Goal: Task Accomplishment & Management: Complete application form

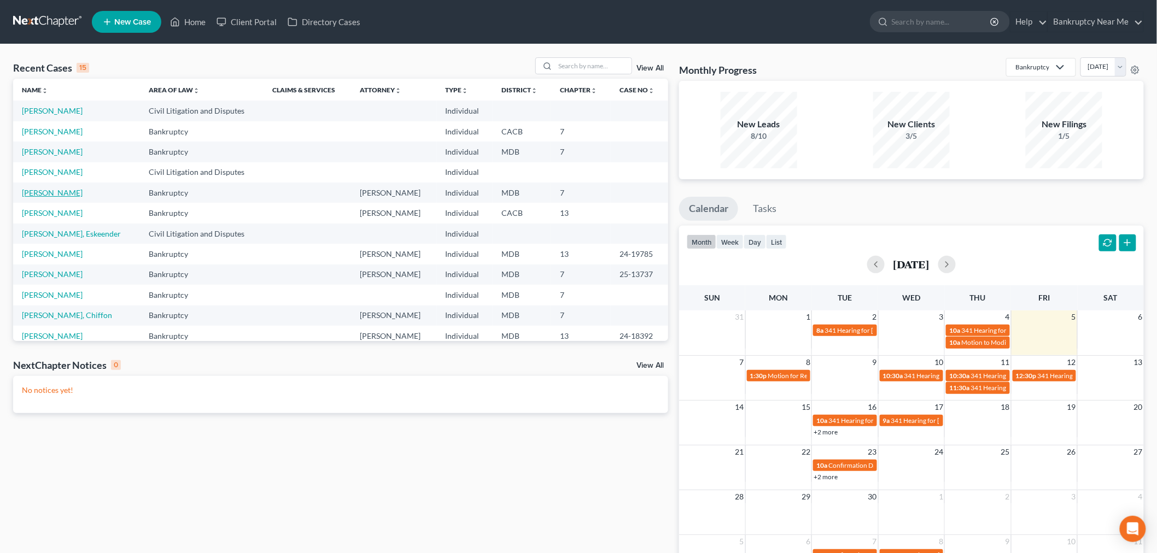
click at [64, 188] on link "[PERSON_NAME]" at bounding box center [52, 192] width 61 height 9
select select "4"
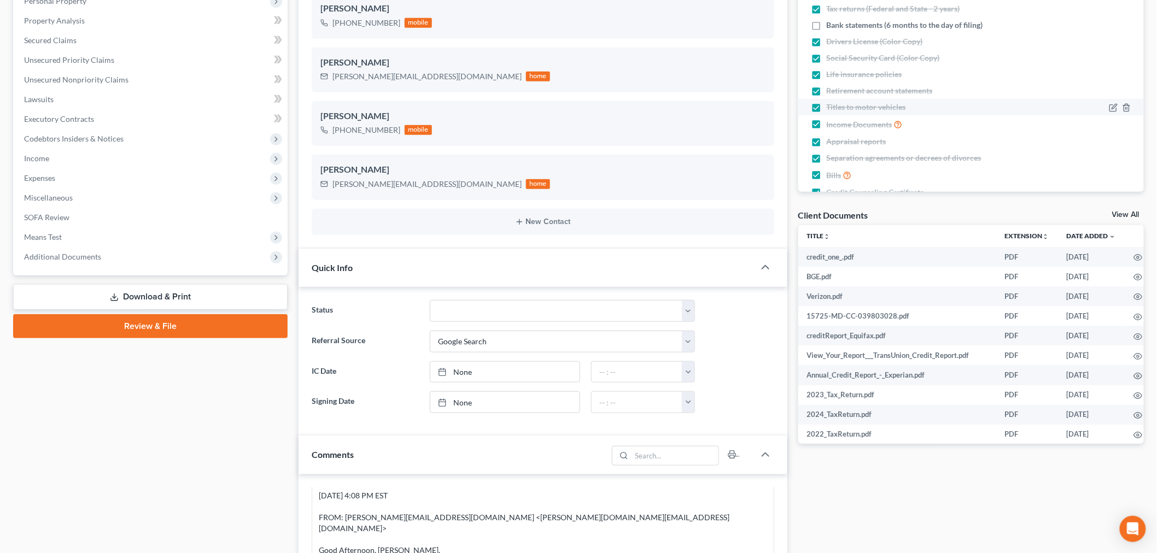
scroll to position [61, 0]
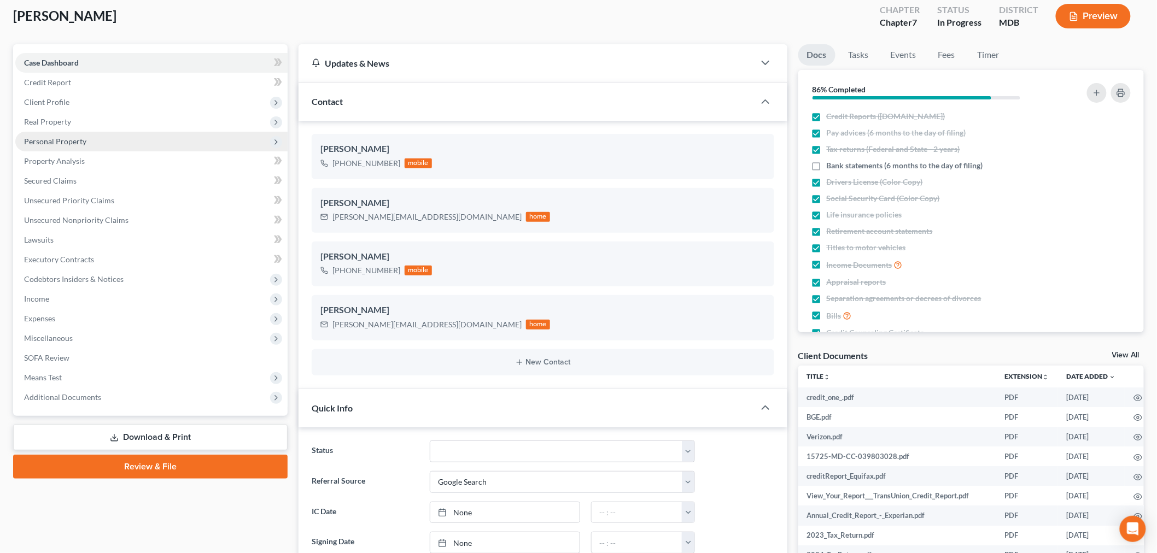
click at [77, 135] on span "Personal Property" at bounding box center [151, 142] width 272 height 20
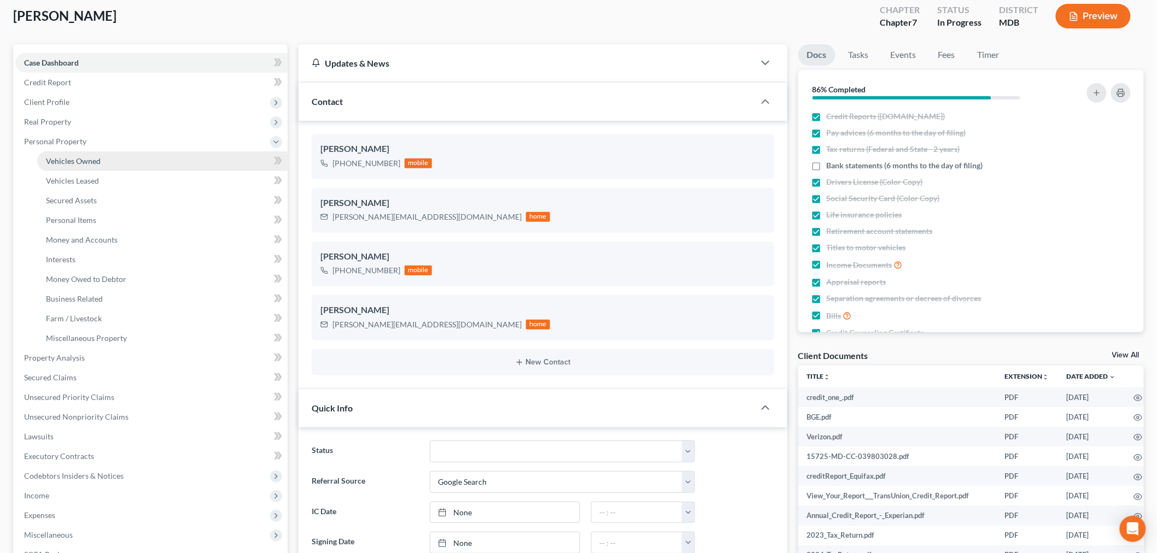
click at [102, 155] on link "Vehicles Owned" at bounding box center [162, 161] width 250 height 20
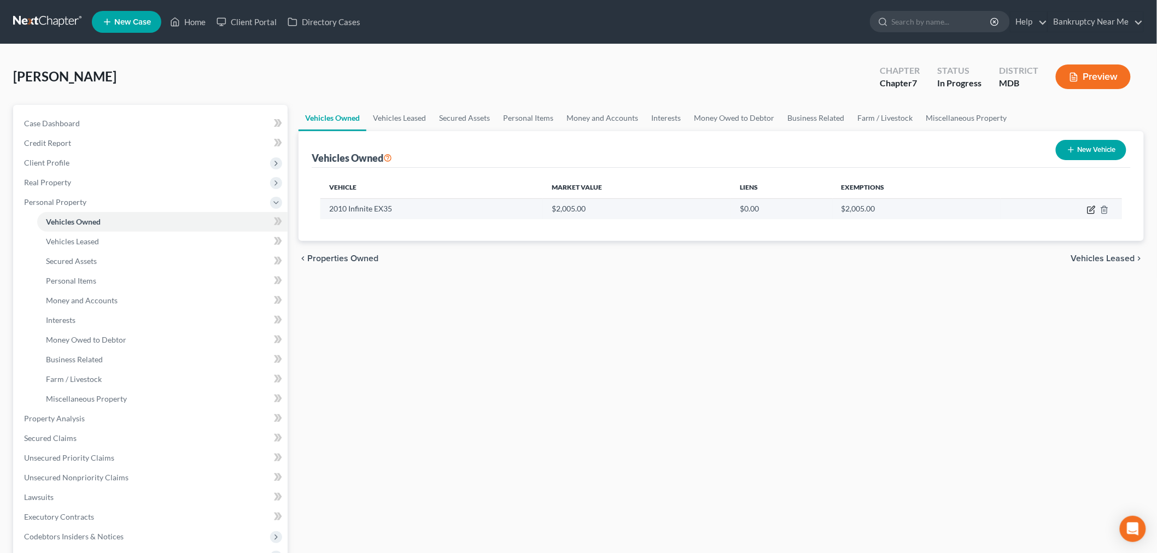
click at [1090, 206] on icon "button" at bounding box center [1091, 210] width 9 height 9
select select "0"
select select "16"
select select "4"
select select "0"
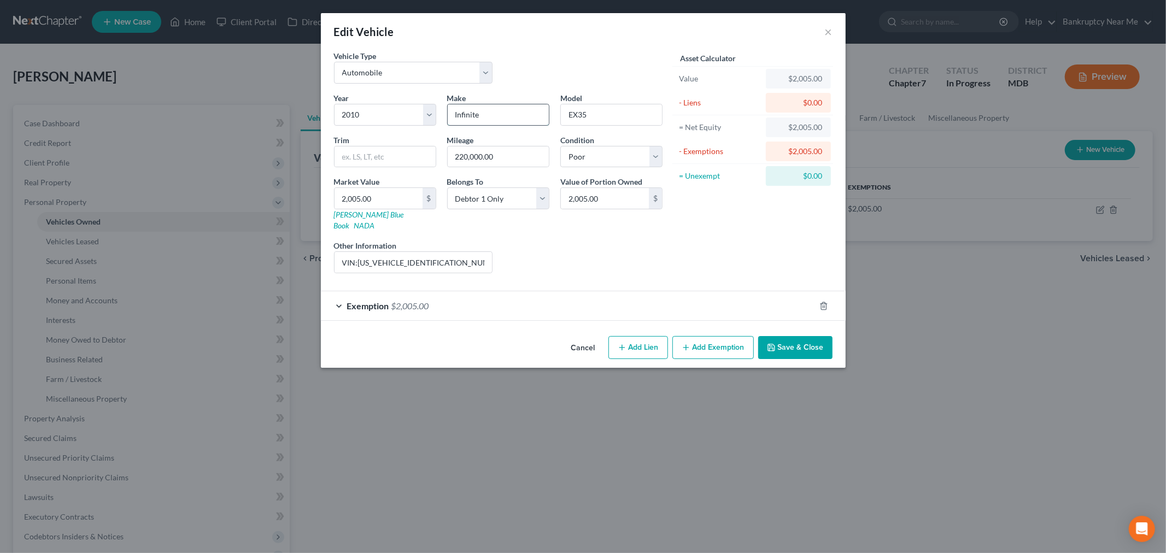
click at [511, 117] on input "Infinite" at bounding box center [498, 114] width 101 height 21
click at [403, 136] on div "Trim" at bounding box center [385, 151] width 113 height 33
click at [476, 115] on input "Infini" at bounding box center [498, 114] width 101 height 21
type input "Infiniti"
click at [615, 135] on div "Condition Select Excellent Very Good Good Fair Poor" at bounding box center [611, 151] width 113 height 33
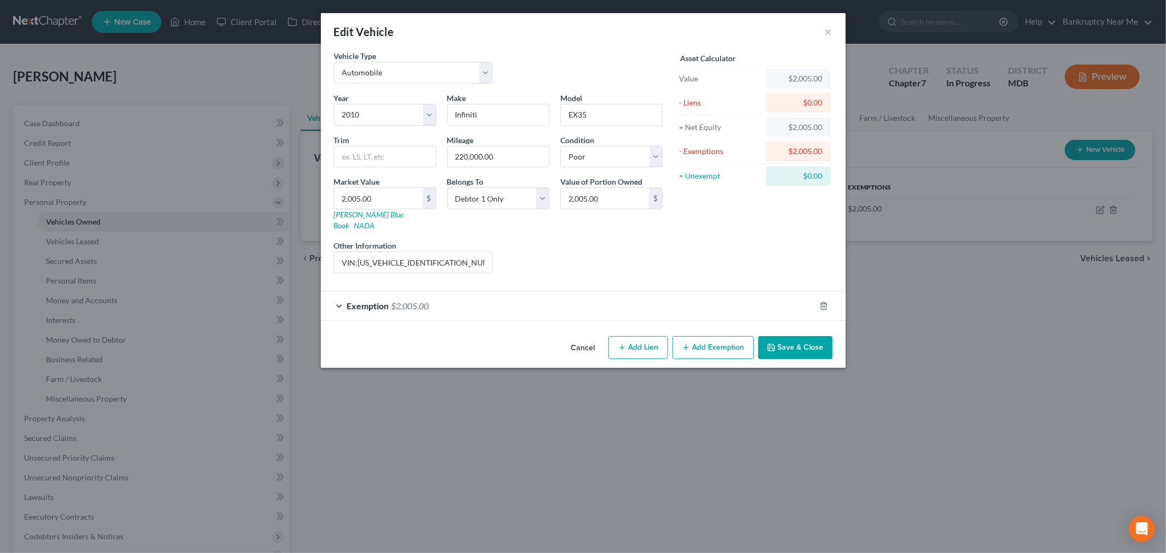
click at [812, 340] on button "Save & Close" at bounding box center [795, 347] width 74 height 23
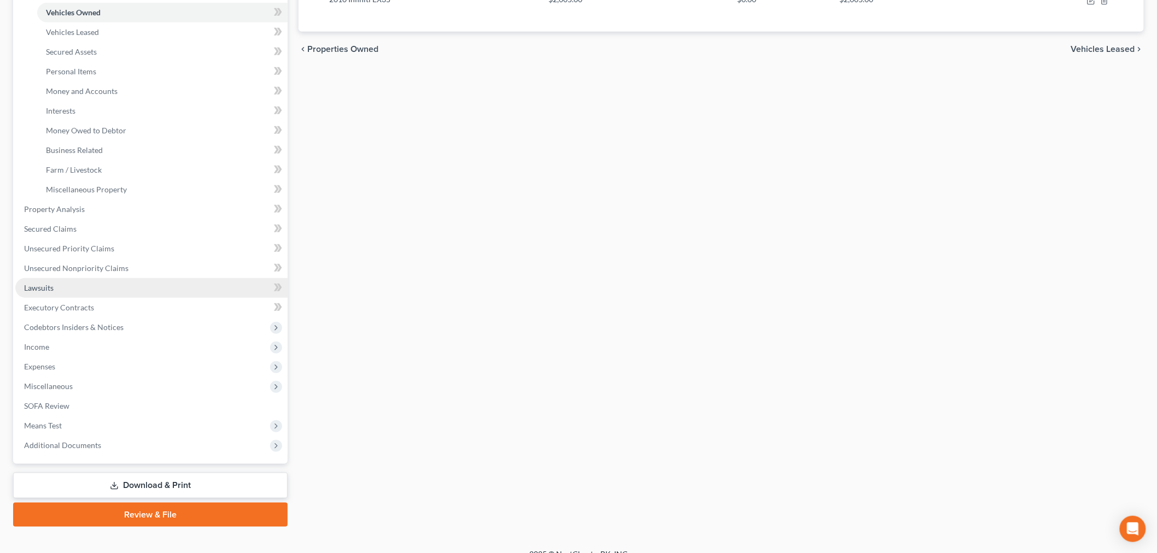
scroll to position [223, 0]
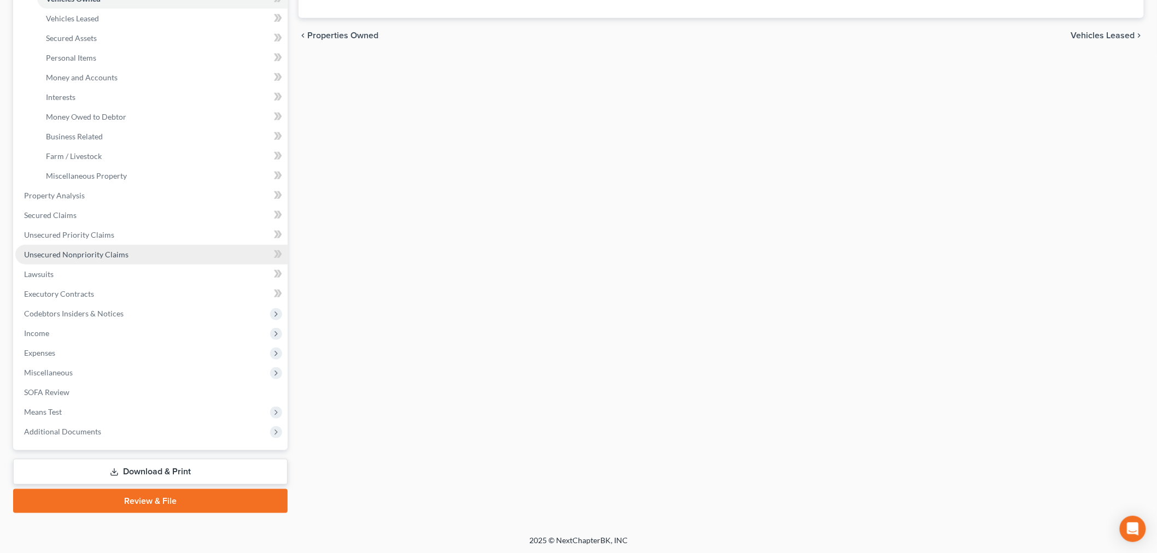
click at [116, 253] on span "Unsecured Nonpriority Claims" at bounding box center [76, 254] width 104 height 9
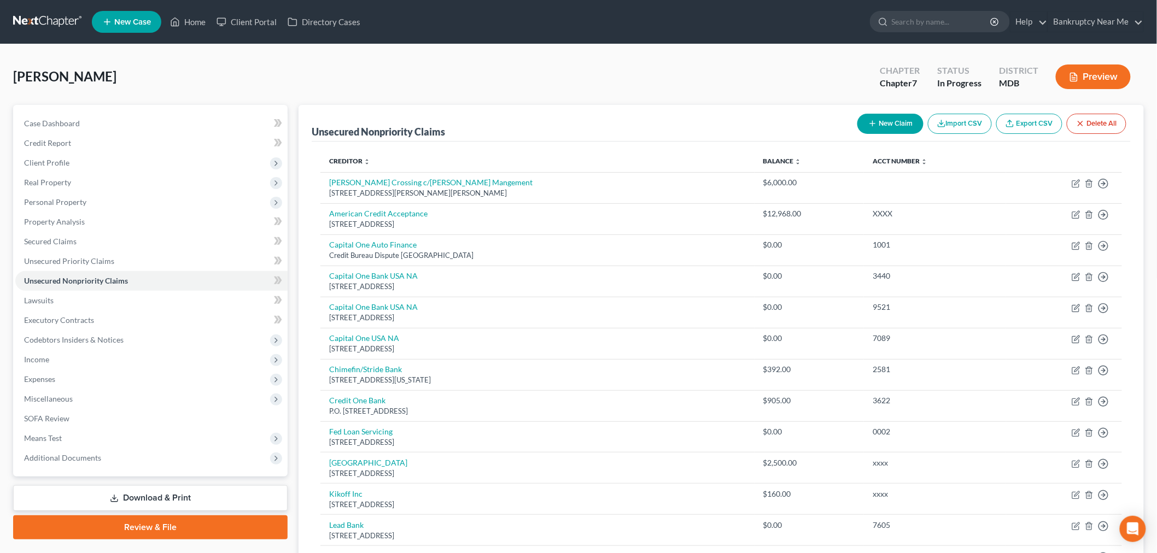
click at [892, 120] on button "New Claim" at bounding box center [890, 124] width 66 height 20
select select "0"
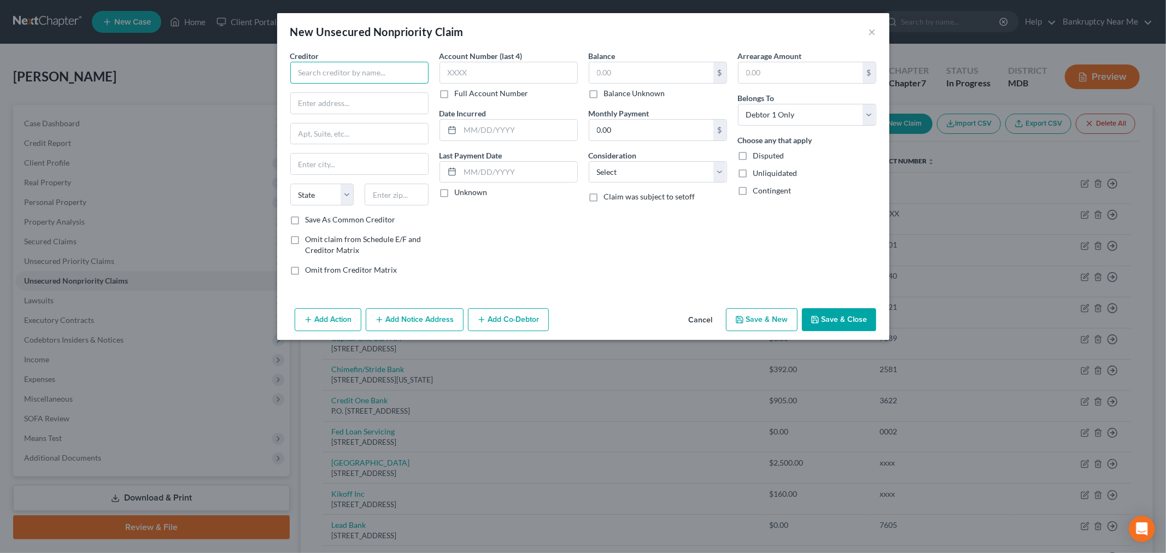
click at [412, 77] on input "text" at bounding box center [359, 73] width 138 height 22
paste input "RSI Enterprise Inc."
type input "RSI Enterprise Inc."
click at [395, 110] on input "text" at bounding box center [359, 103] width 137 height 21
paste input "5440 W Northern Ave"
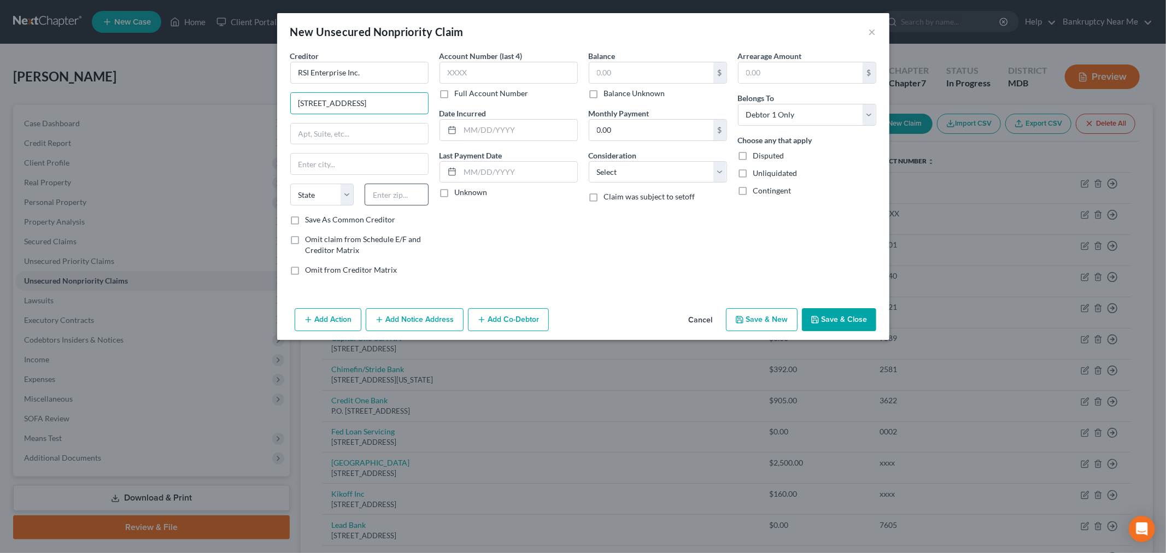
type input "5440 W Northern Ave"
click at [383, 191] on input "text" at bounding box center [397, 195] width 64 height 22
type input "85301"
drag, startPoint x: 530, startPoint y: 85, endPoint x: 527, endPoint y: 80, distance: 5.9
click at [528, 85] on div "Account Number (last 4) Full Account Number" at bounding box center [509, 74] width 138 height 49
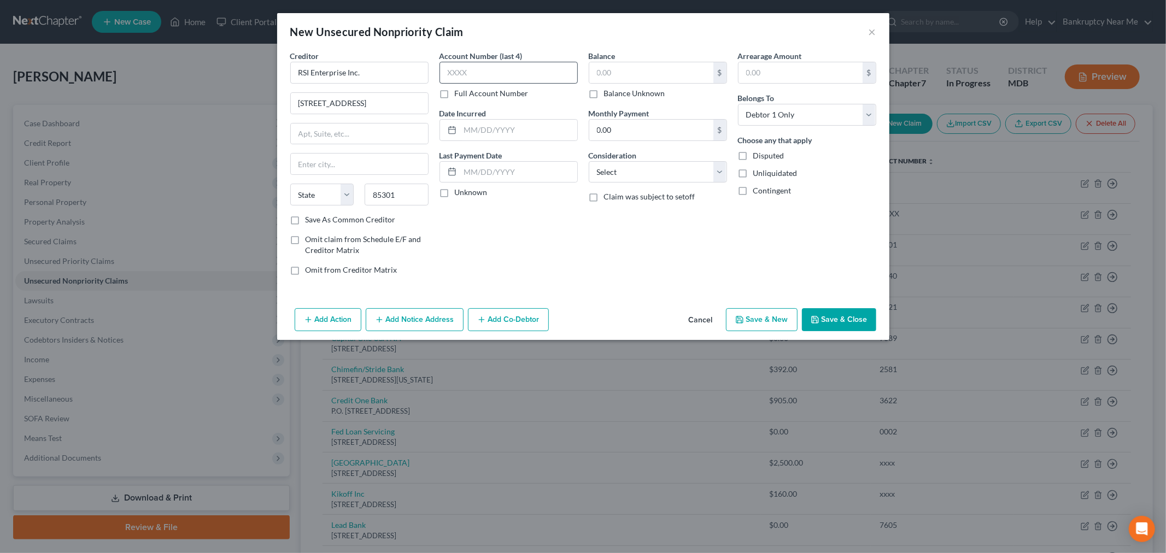
type input "Glendale"
select select "3"
click at [529, 74] on input "text" at bounding box center [509, 73] width 138 height 22
type input "xxxx"
click at [604, 94] on label "Balance Unknown" at bounding box center [634, 93] width 61 height 11
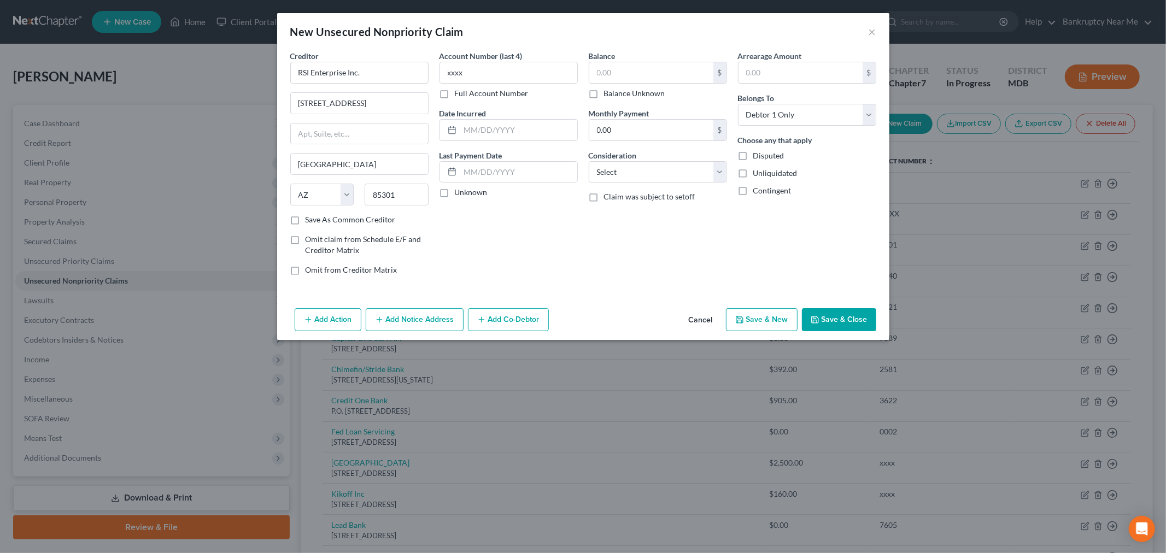
click at [609, 94] on input "Balance Unknown" at bounding box center [612, 91] width 7 height 7
checkbox input "true"
type input "0.00"
drag, startPoint x: 657, startPoint y: 170, endPoint x: 658, endPoint y: 177, distance: 7.2
click at [657, 173] on select "Select Cable / Satellite Services Collection Agency Credit Card Debt Debt Couns…" at bounding box center [658, 172] width 138 height 22
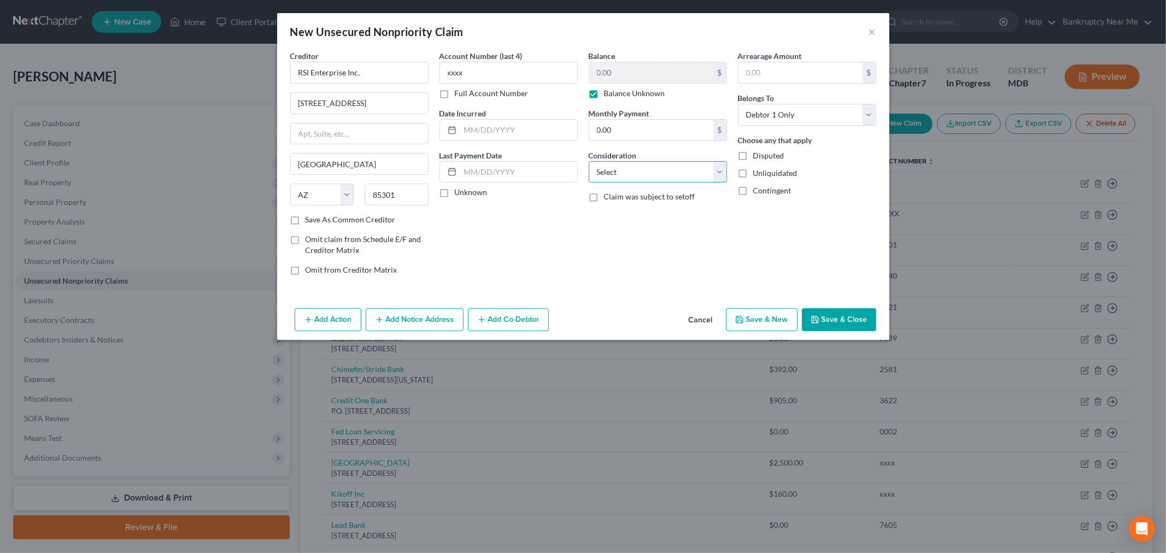
select select "14"
click at [589, 161] on select "Select Cable / Satellite Services Collection Agency Credit Card Debt Debt Couns…" at bounding box center [658, 172] width 138 height 22
click at [842, 320] on button "Save & Close" at bounding box center [839, 319] width 74 height 23
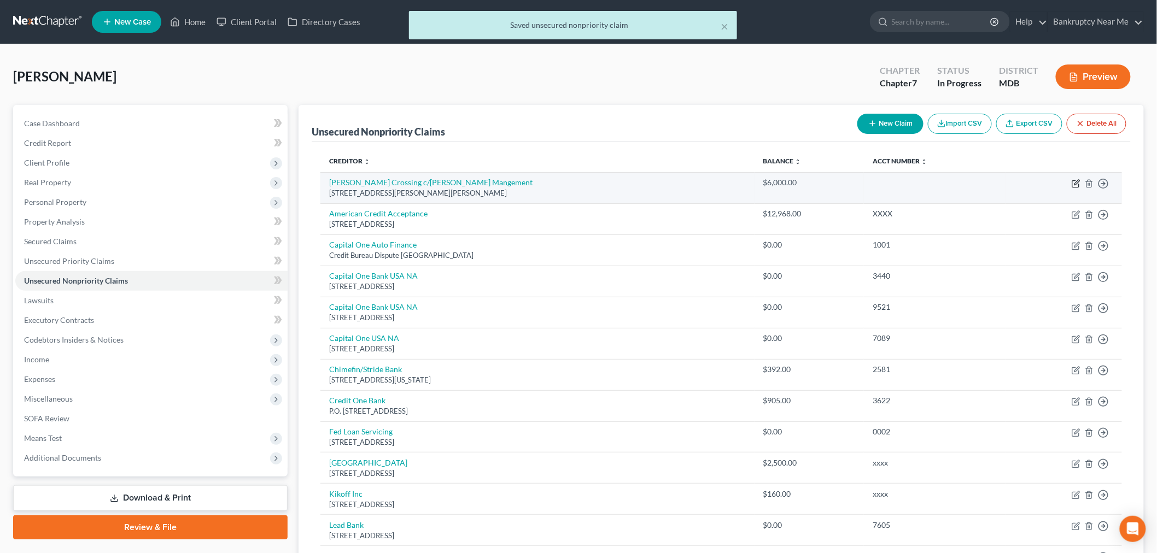
click at [1078, 179] on icon "button" at bounding box center [1076, 183] width 9 height 9
select select "21"
select select "14"
select select "0"
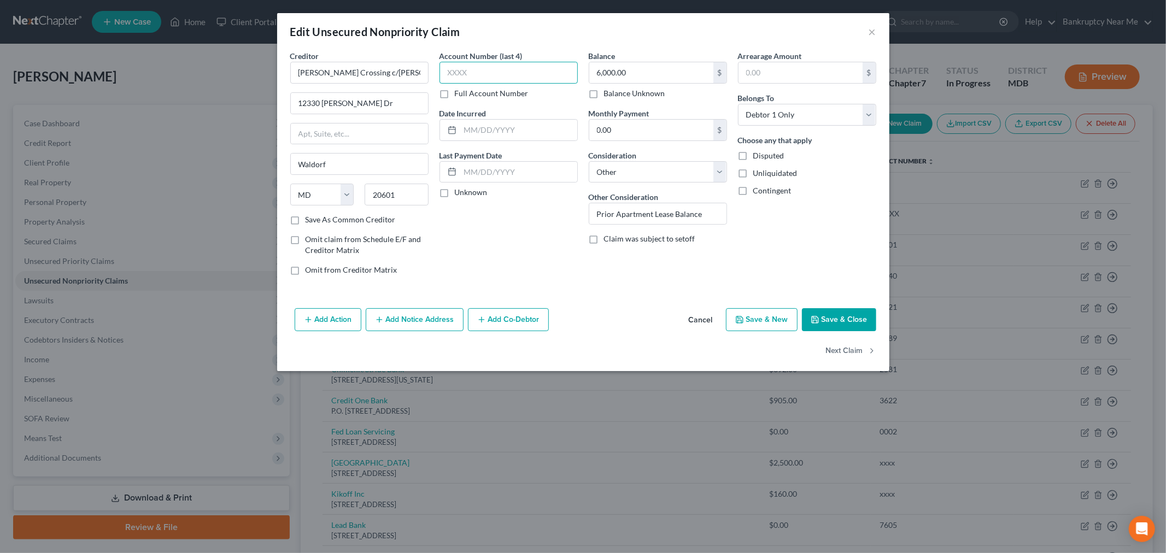
click at [512, 75] on input "text" at bounding box center [509, 73] width 138 height 22
type input "xxxx"
click at [846, 315] on button "Save & Close" at bounding box center [839, 319] width 74 height 23
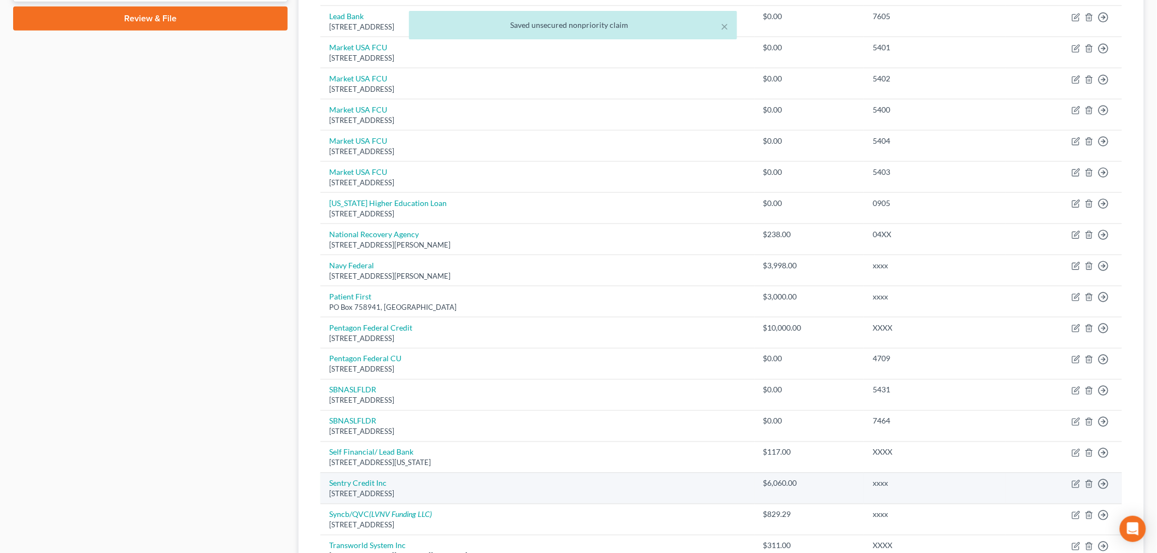
scroll to position [729, 0]
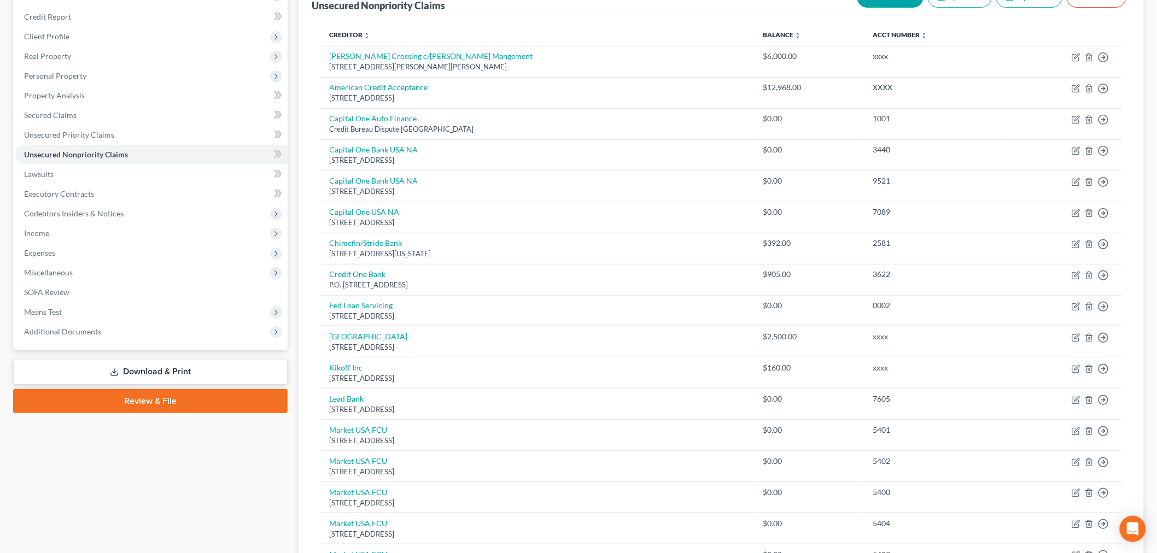
scroll to position [0, 0]
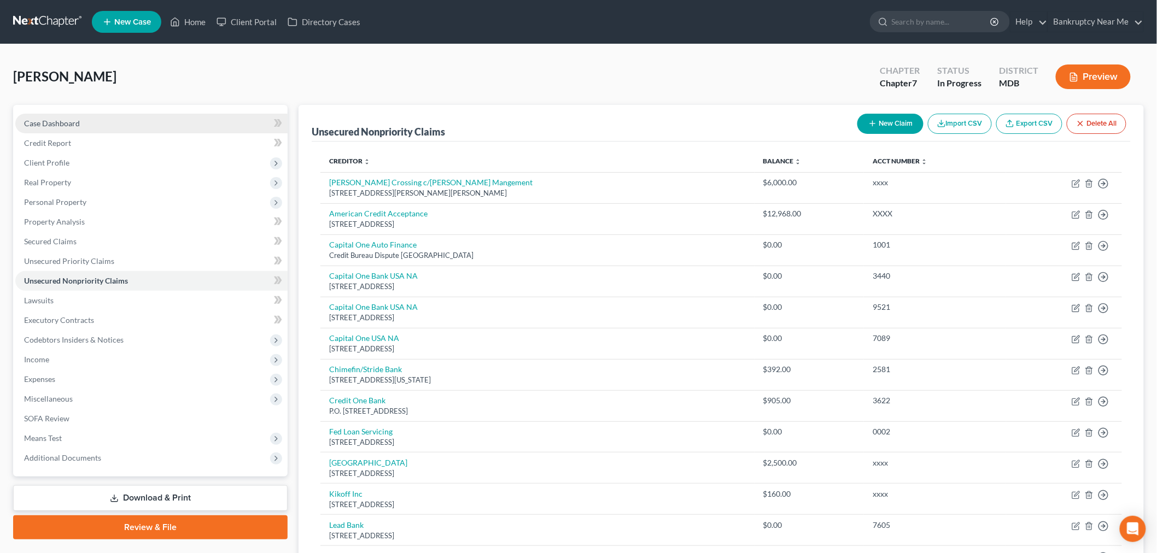
click at [166, 125] on link "Case Dashboard" at bounding box center [151, 124] width 272 height 20
select select "4"
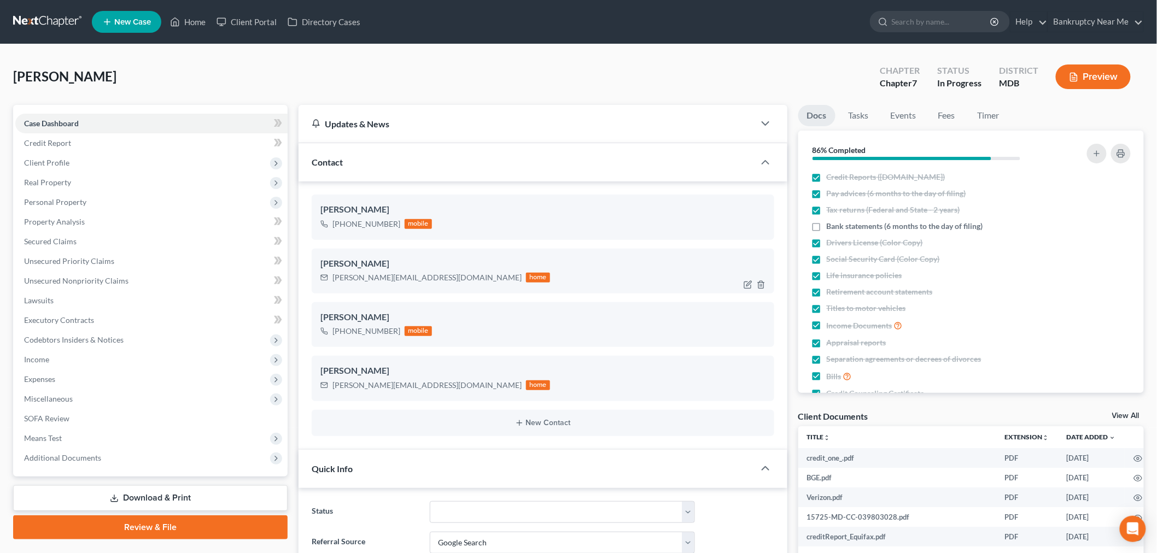
scroll to position [4618, 0]
drag, startPoint x: 417, startPoint y: 276, endPoint x: 528, endPoint y: 257, distance: 112.5
click at [307, 274] on div "Kimberly Johnson +1 (202) 480-7925 mobile Kimberly Johnson Kim.johnson03@icloud…" at bounding box center [543, 316] width 489 height 268
copy div "[PERSON_NAME][EMAIL_ADDRESS][DOMAIN_NAME]"
click at [117, 522] on link "Review & File" at bounding box center [150, 528] width 274 height 24
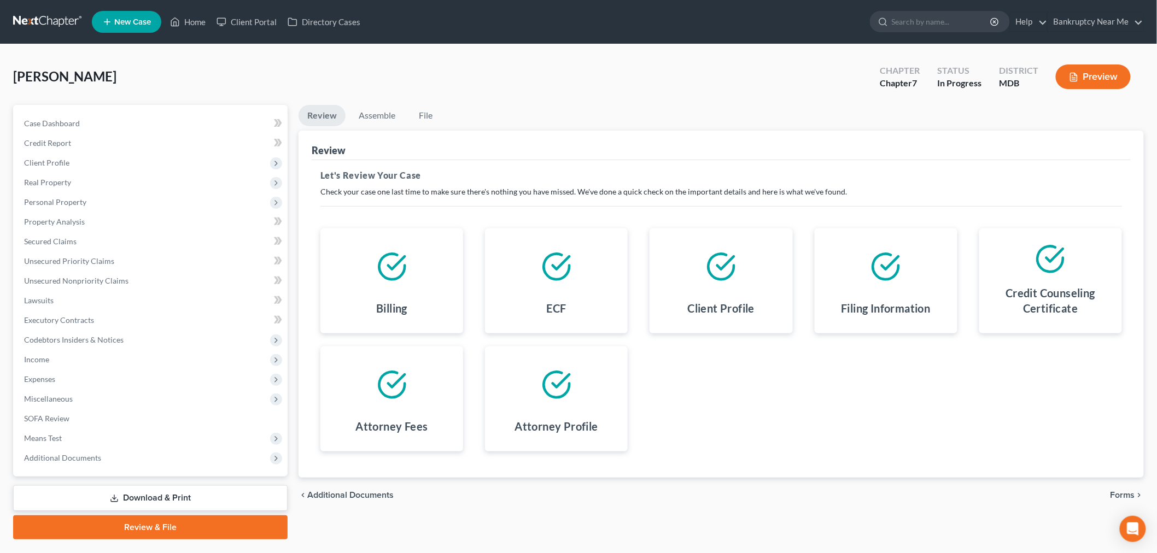
click at [1122, 492] on span "Forms" at bounding box center [1123, 495] width 25 height 9
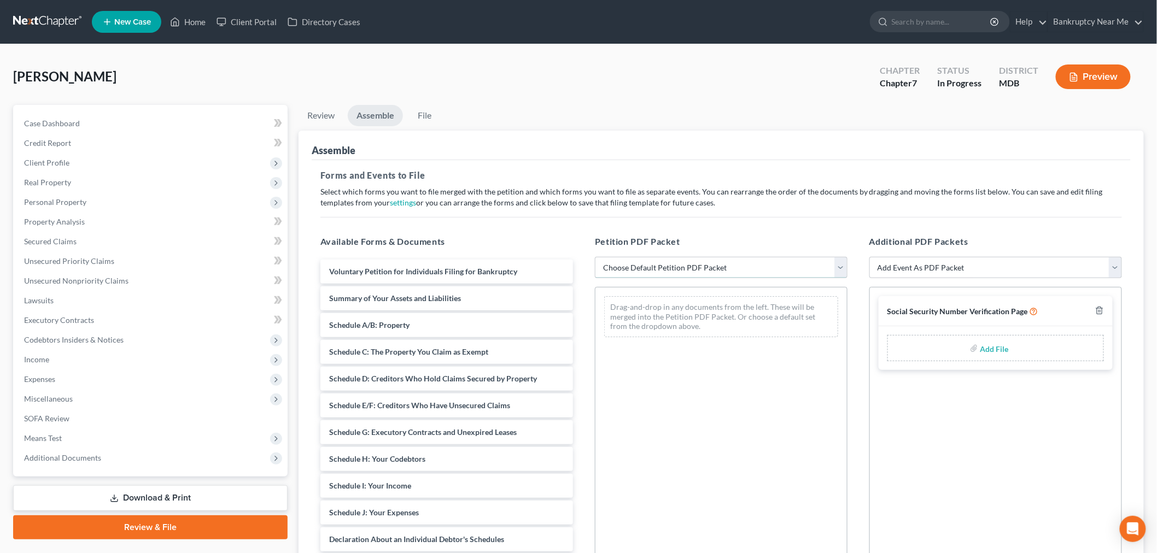
click at [739, 264] on select "Choose Default Petition PDF Packet Emergency Filing (Voluntary Petition and Cre…" at bounding box center [721, 268] width 253 height 22
select select "1"
click at [595, 257] on select "Choose Default Petition PDF Packet Emergency Filing (Voluntary Petition and Cre…" at bounding box center [721, 268] width 253 height 22
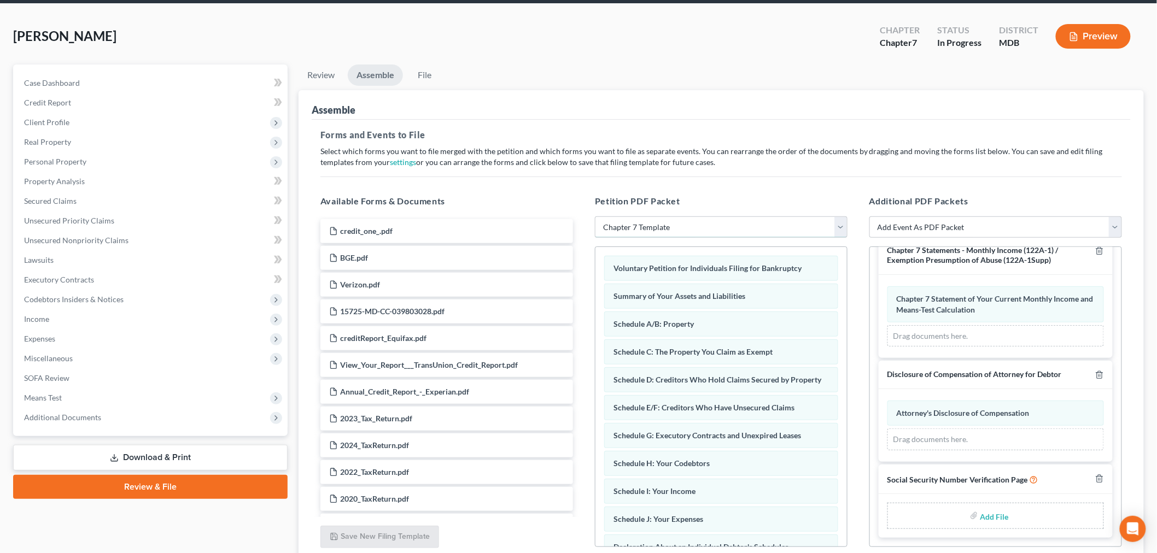
scroll to position [121, 0]
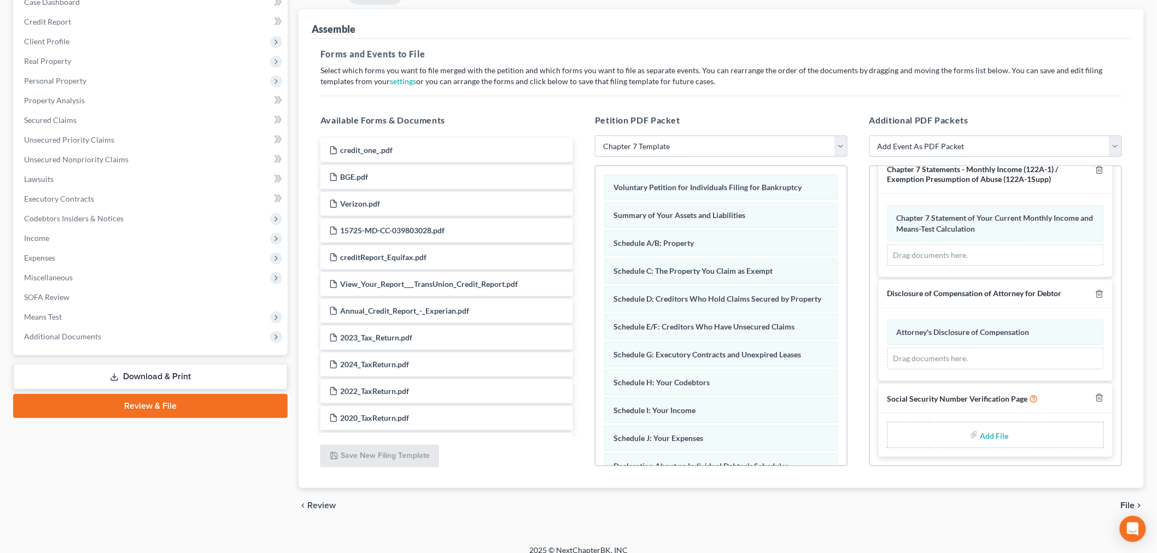
click at [995, 435] on input "file" at bounding box center [993, 435] width 26 height 20
type input "C:\fakepath\SS Form.pdf"
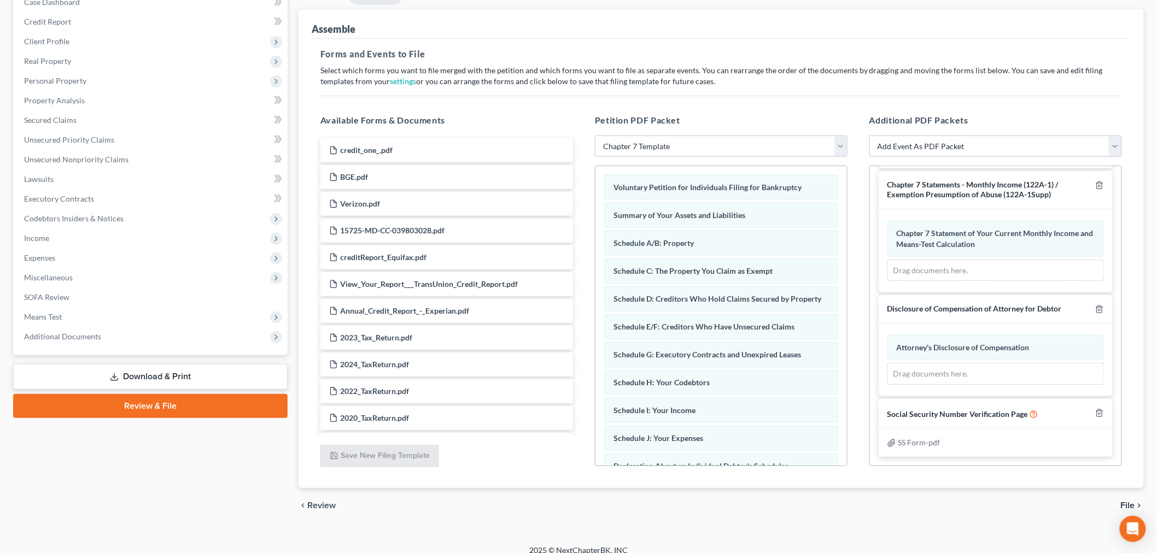
click at [1129, 509] on span "File" at bounding box center [1128, 505] width 14 height 9
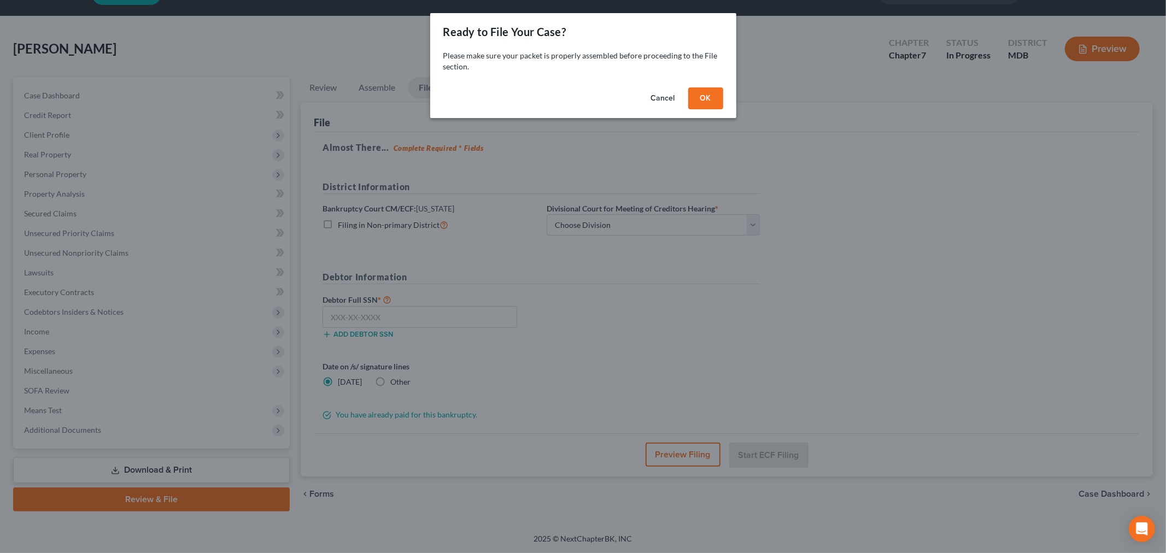
click at [703, 104] on button "OK" at bounding box center [705, 98] width 35 height 22
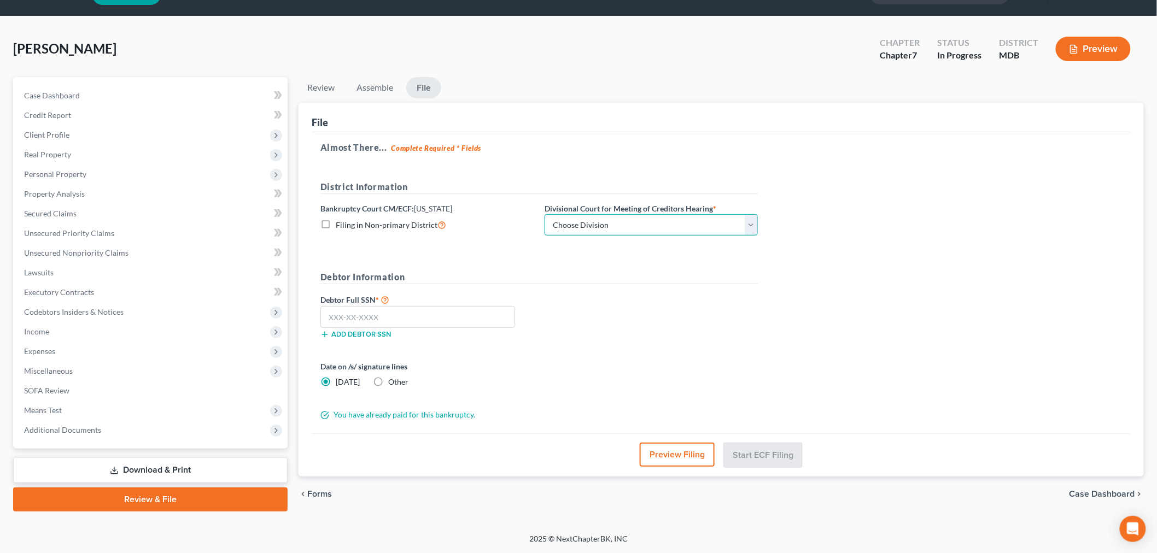
click at [670, 224] on select "Choose Division Baltimore Greenbelt" at bounding box center [651, 225] width 213 height 22
select select "0"
click at [545, 214] on select "Choose Division Baltimore Greenbelt" at bounding box center [651, 225] width 213 height 22
drag, startPoint x: 389, startPoint y: 312, endPoint x: 545, endPoint y: 260, distance: 163.8
click at [389, 312] on input "text" at bounding box center [417, 317] width 195 height 22
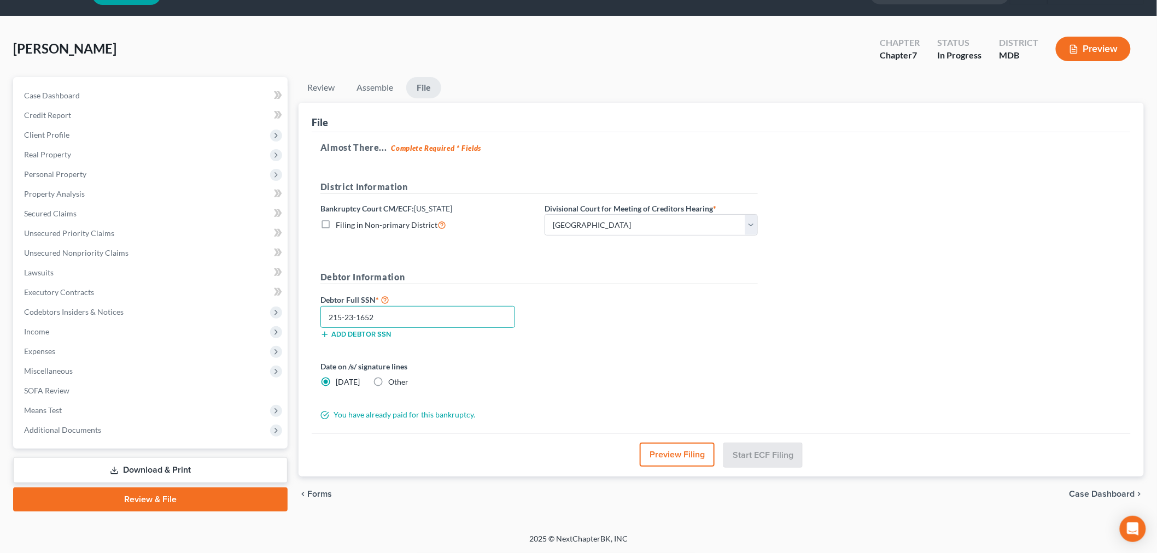
scroll to position [26, 0]
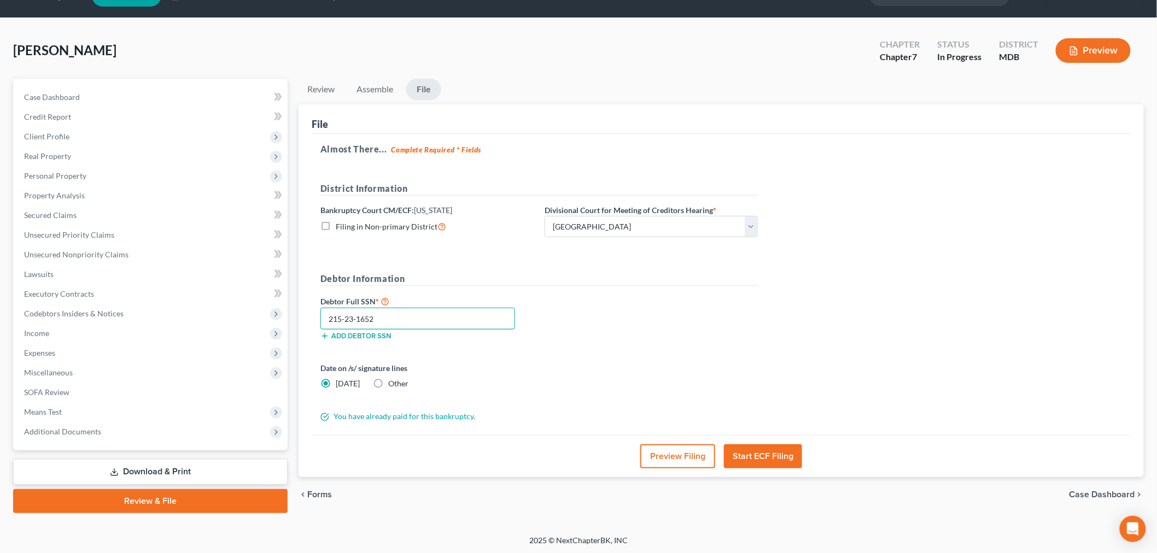
type input "215-23-1652"
drag, startPoint x: 778, startPoint y: 451, endPoint x: 850, endPoint y: 443, distance: 72.6
click at [851, 446] on div "Preview Filing Start ECF Filing" at bounding box center [721, 456] width 819 height 42
click at [768, 465] on button "Start ECF Filing" at bounding box center [763, 457] width 78 height 24
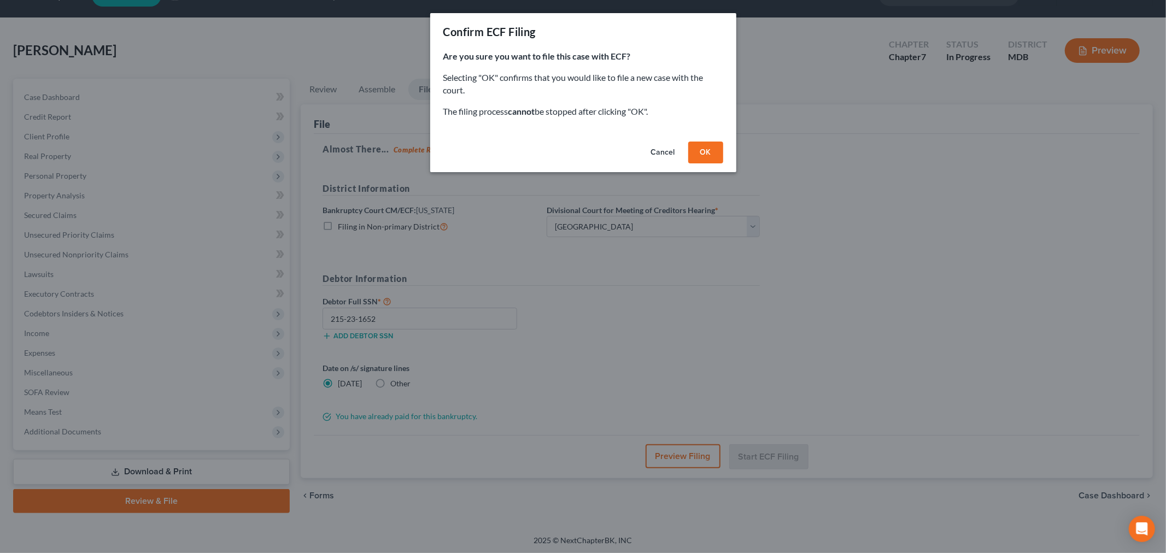
click at [702, 151] on button "OK" at bounding box center [705, 153] width 35 height 22
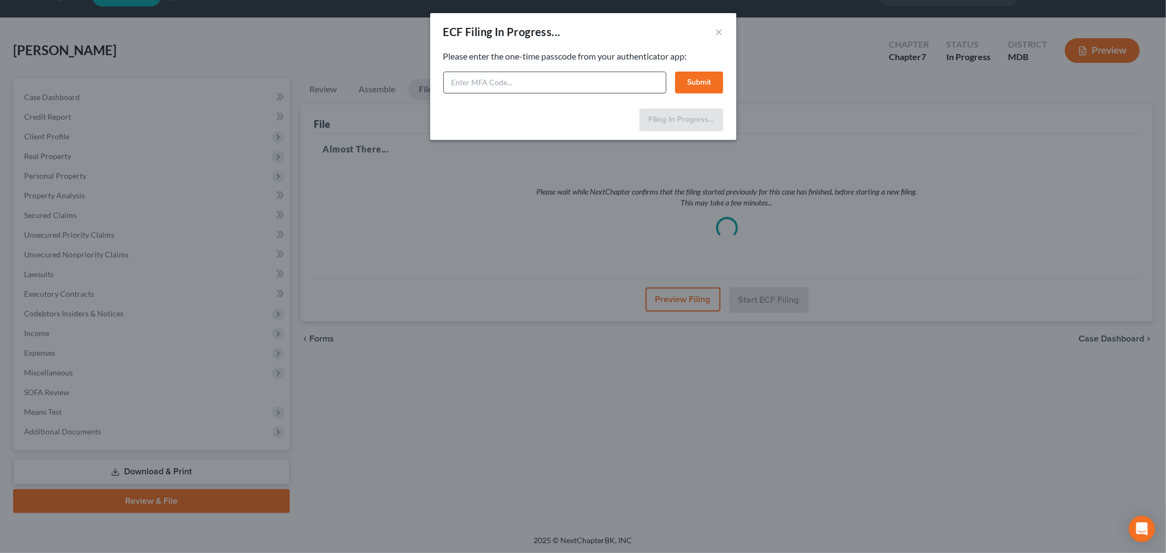
drag, startPoint x: 636, startPoint y: 69, endPoint x: 618, endPoint y: 80, distance: 21.3
click at [635, 69] on div "Please enter the one-time passcode from your authenticator app: Submit" at bounding box center [583, 71] width 280 height 43
click at [614, 81] on input "text" at bounding box center [554, 83] width 223 height 22
type input "874401"
click at [694, 88] on button "Submit" at bounding box center [699, 83] width 48 height 22
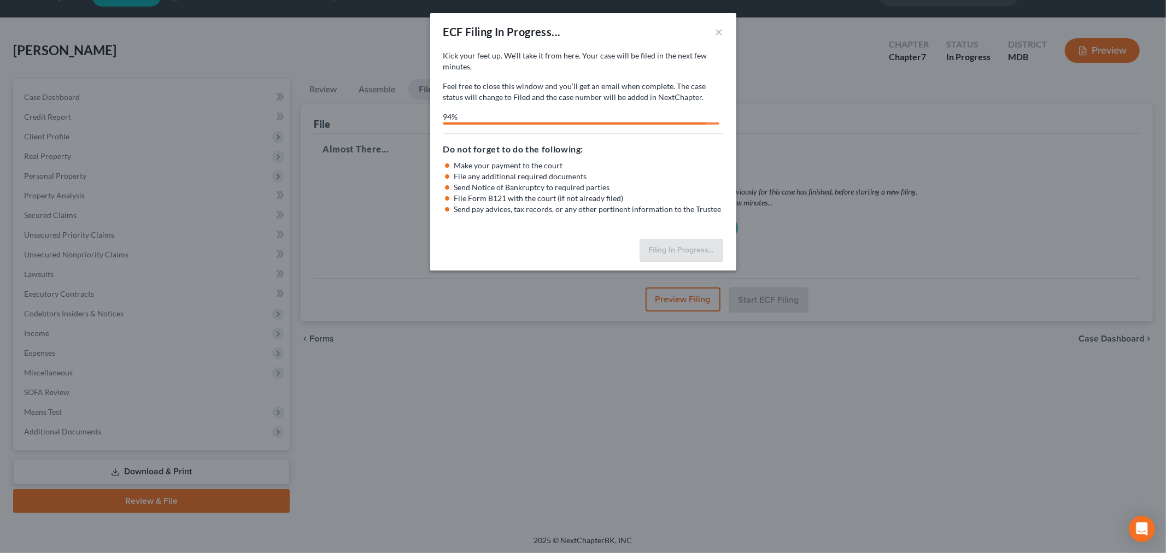
select select "0"
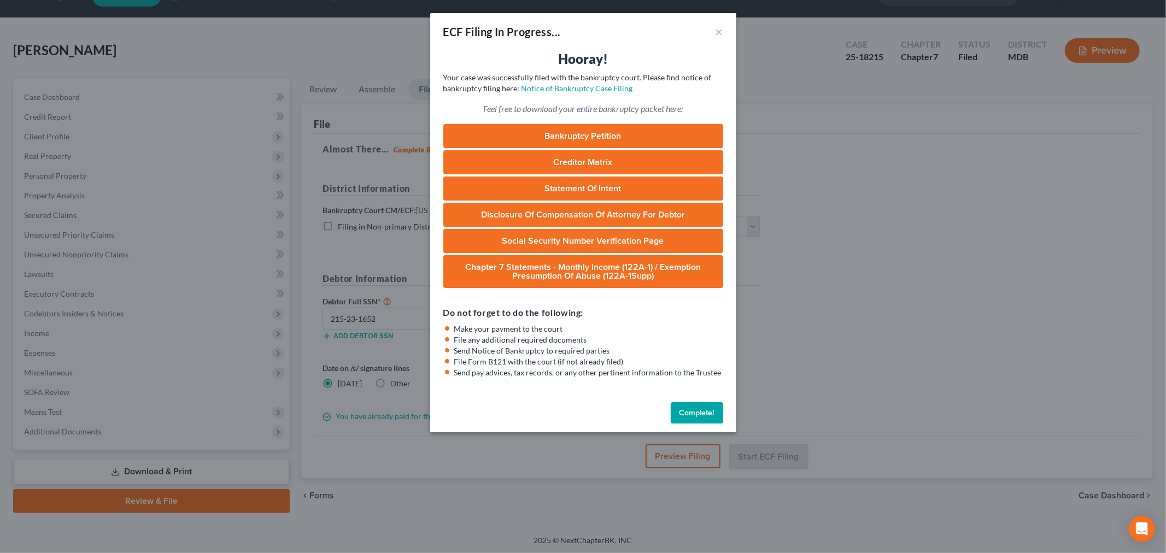
drag, startPoint x: 697, startPoint y: 421, endPoint x: 686, endPoint y: 411, distance: 15.1
click at [697, 420] on button "Complete!" at bounding box center [697, 413] width 52 height 22
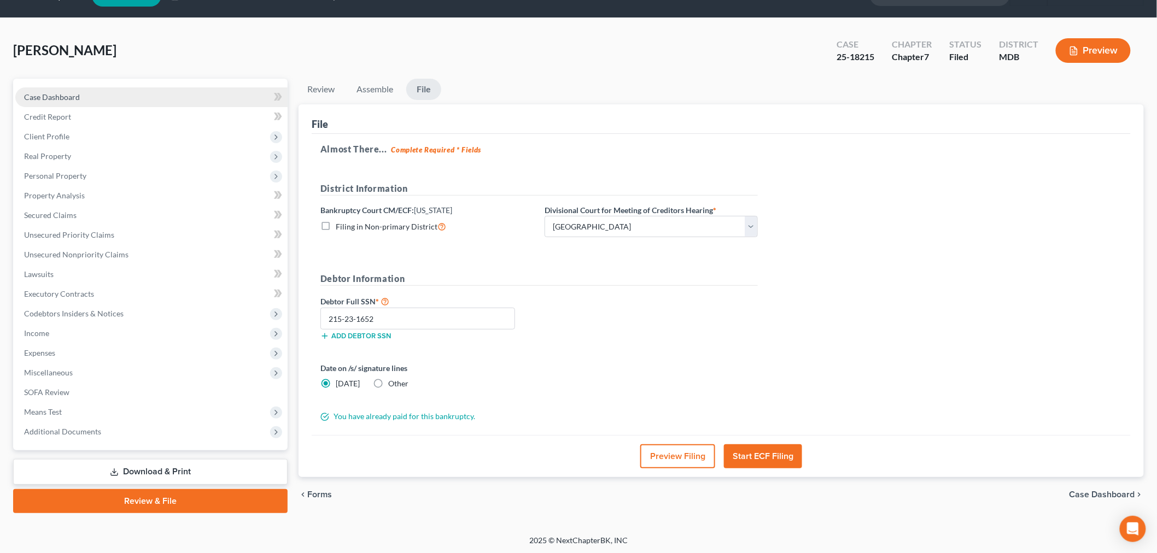
drag, startPoint x: 87, startPoint y: 100, endPoint x: 170, endPoint y: 77, distance: 85.2
click at [86, 100] on link "Case Dashboard" at bounding box center [151, 97] width 272 height 20
select select "4"
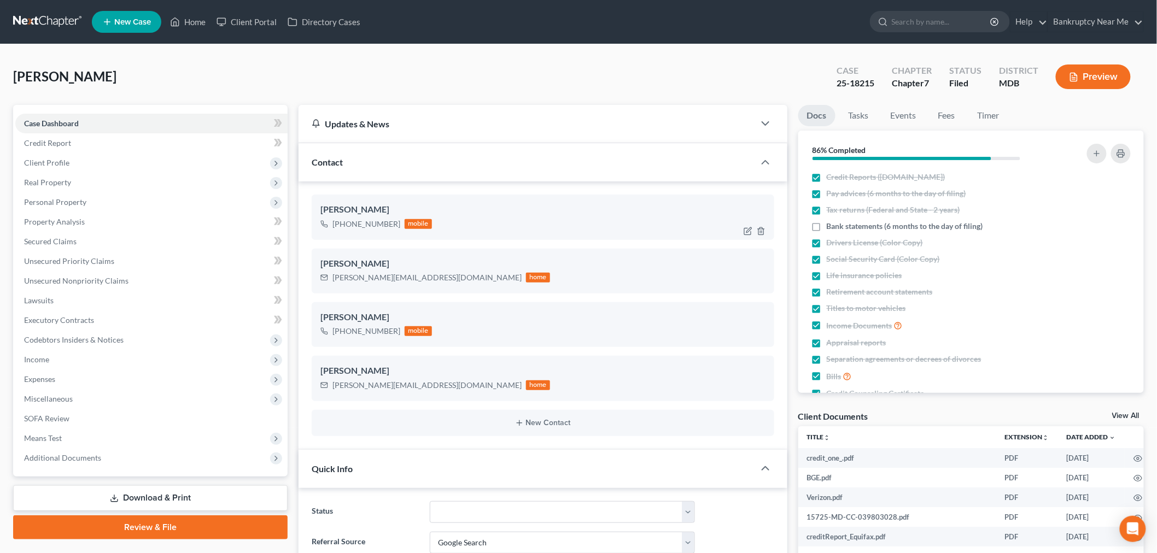
scroll to position [4618, 0]
drag, startPoint x: 424, startPoint y: 274, endPoint x: 523, endPoint y: 249, distance: 102.3
click at [321, 278] on div "Kim.johnson03@icloud.com home" at bounding box center [435, 278] width 230 height 14
copy div "[PERSON_NAME][EMAIL_ADDRESS][DOMAIN_NAME]"
drag, startPoint x: 878, startPoint y: 82, endPoint x: 828, endPoint y: 82, distance: 50.3
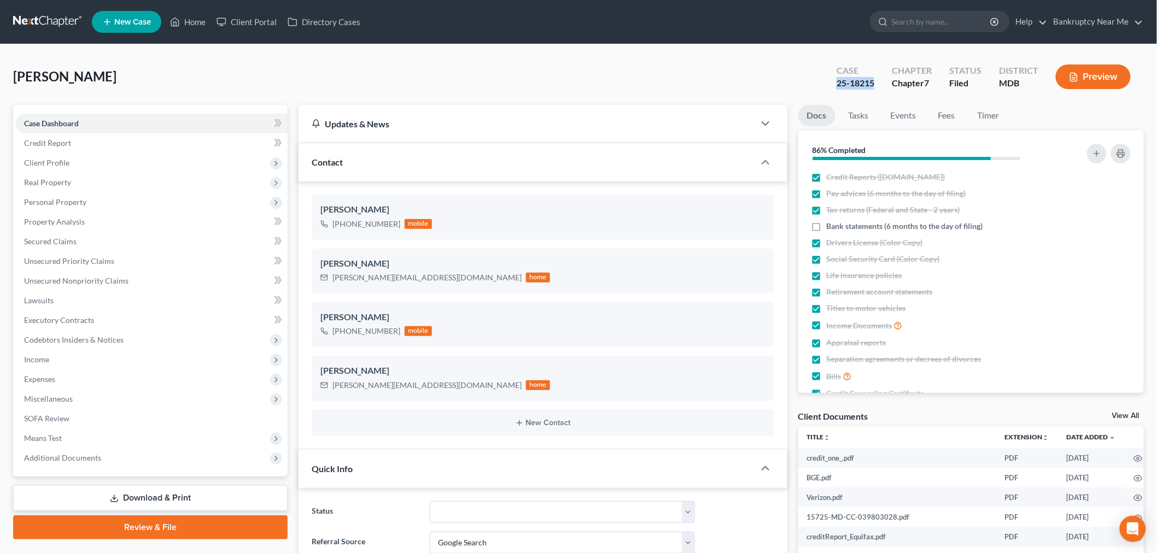
click at [828, 82] on div "Case 25-18215 Chapter Chapter 7 Status Filed District MDB Preview" at bounding box center [983, 76] width 320 height 39
copy div "25-18215"
drag, startPoint x: 97, startPoint y: 161, endPoint x: 102, endPoint y: 173, distance: 13.7
click at [97, 161] on span "Client Profile" at bounding box center [151, 163] width 272 height 20
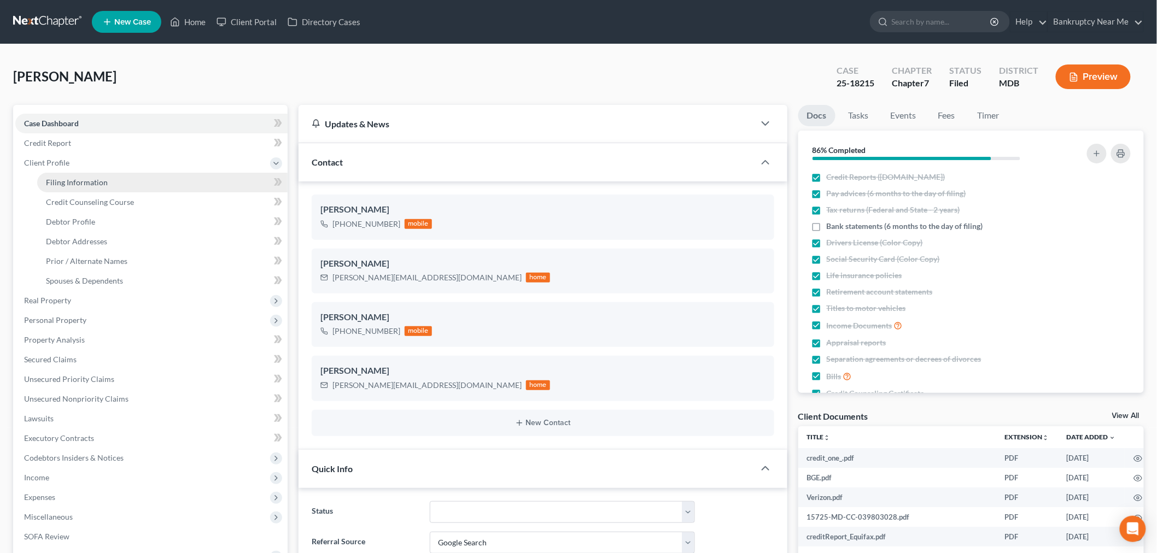
click at [101, 186] on link "Filing Information" at bounding box center [162, 183] width 250 height 20
select select "1"
select select "0"
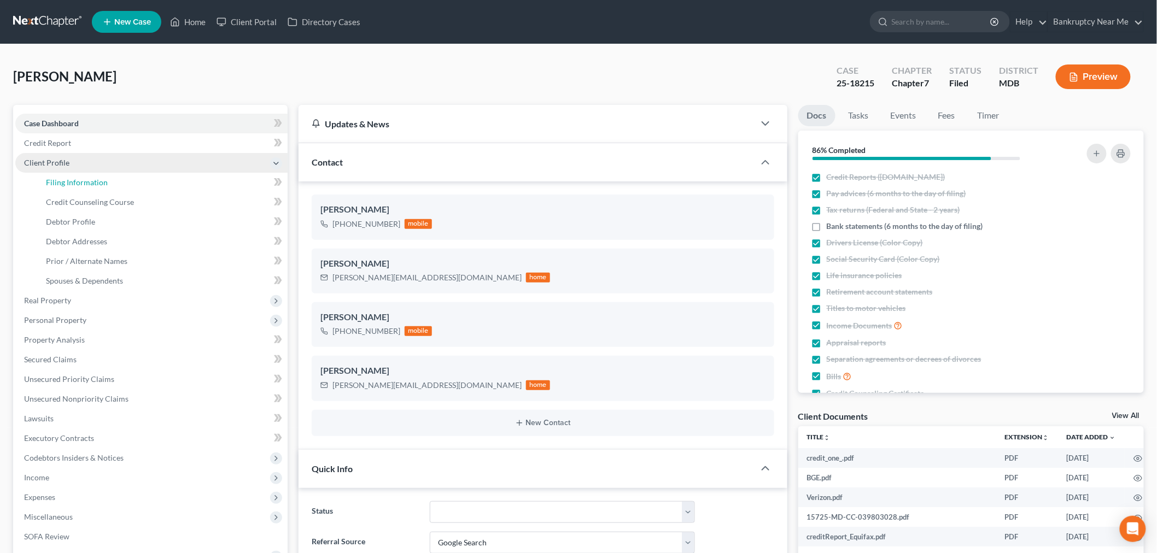
select select "21"
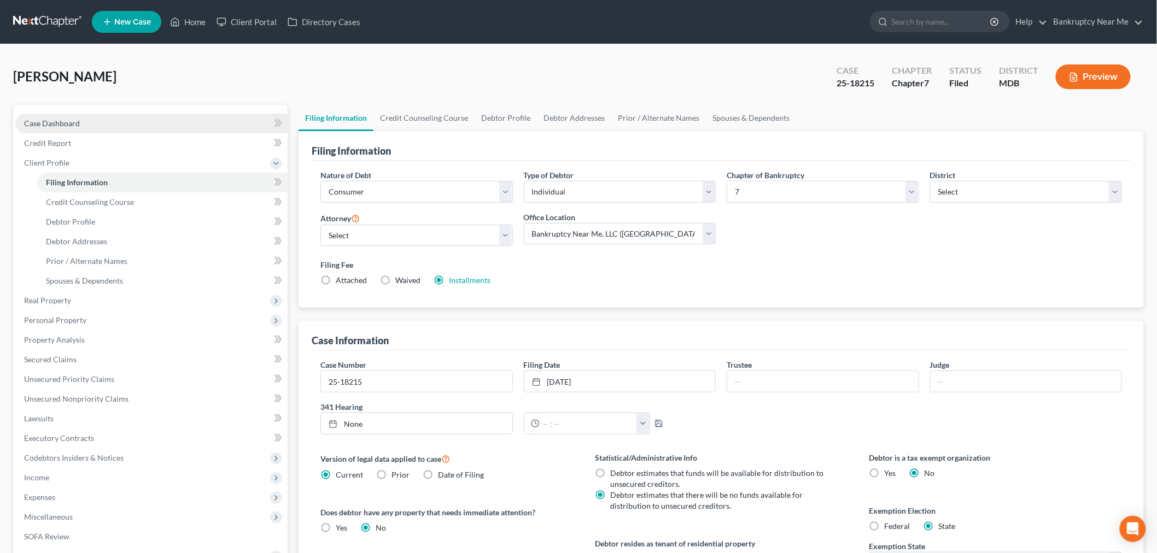
click at [142, 119] on link "Case Dashboard" at bounding box center [151, 124] width 272 height 20
select select "4"
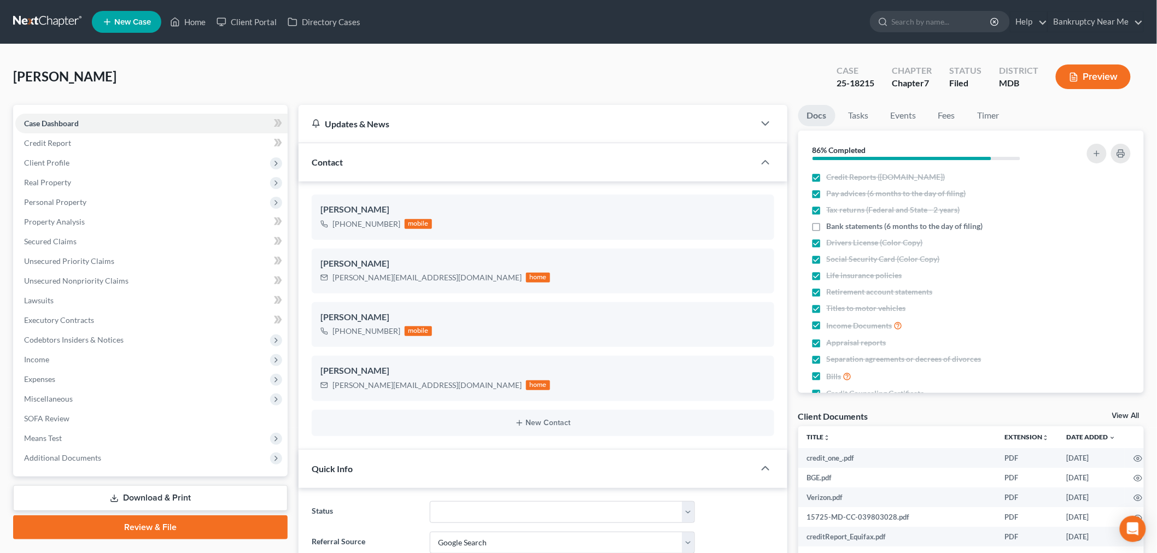
scroll to position [4618, 0]
drag, startPoint x: 832, startPoint y: 118, endPoint x: 845, endPoint y: 112, distance: 14.4
click at [832, 118] on link "Docs" at bounding box center [816, 115] width 37 height 21
click at [845, 112] on link "Tasks" at bounding box center [859, 115] width 38 height 21
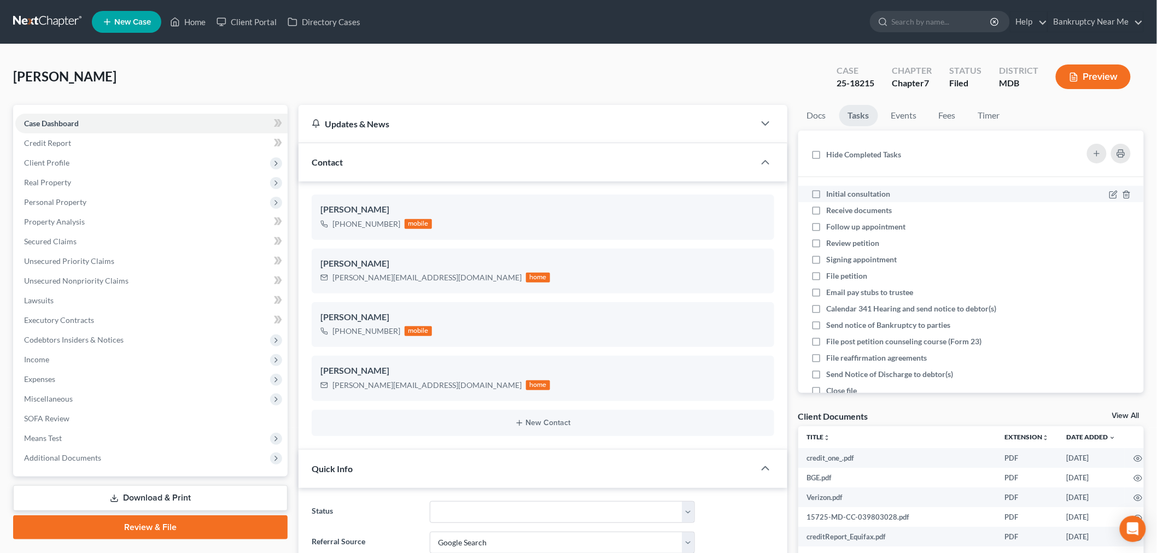
click at [867, 192] on span "Initial consultation" at bounding box center [859, 193] width 64 height 9
click at [838, 192] on input "Initial consultation" at bounding box center [834, 192] width 7 height 7
checkbox input "true"
click at [863, 214] on div "Receive documents" at bounding box center [864, 210] width 74 height 11
click at [838, 212] on input "Receive documents" at bounding box center [834, 208] width 7 height 7
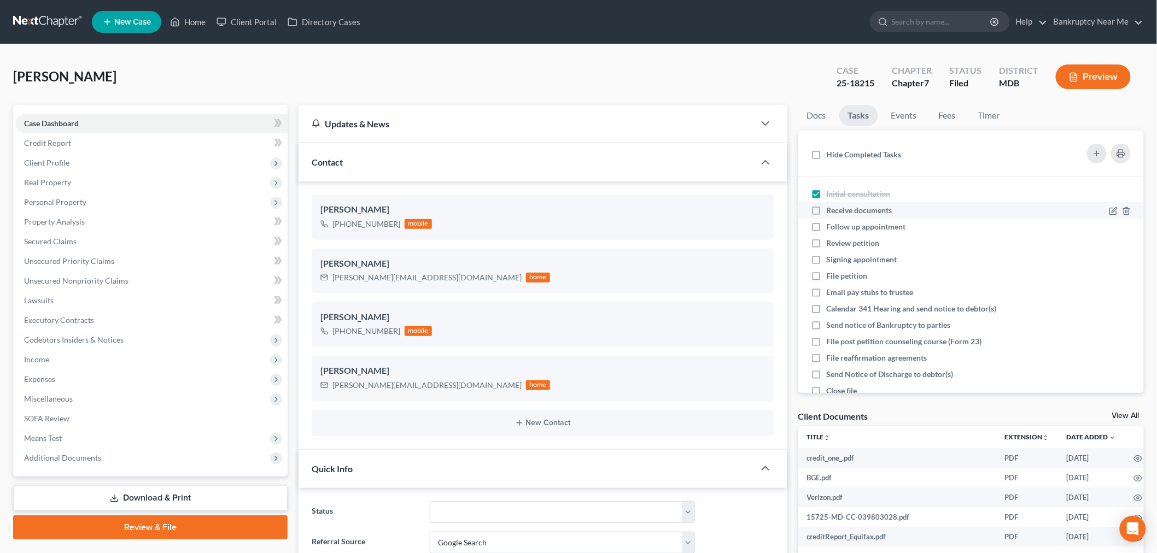
checkbox input "true"
click at [859, 227] on span "Follow up appointment" at bounding box center [866, 226] width 79 height 9
click at [838, 227] on input "Follow up appointment" at bounding box center [834, 224] width 7 height 7
checkbox input "true"
drag, startPoint x: 857, startPoint y: 241, endPoint x: 859, endPoint y: 250, distance: 9.5
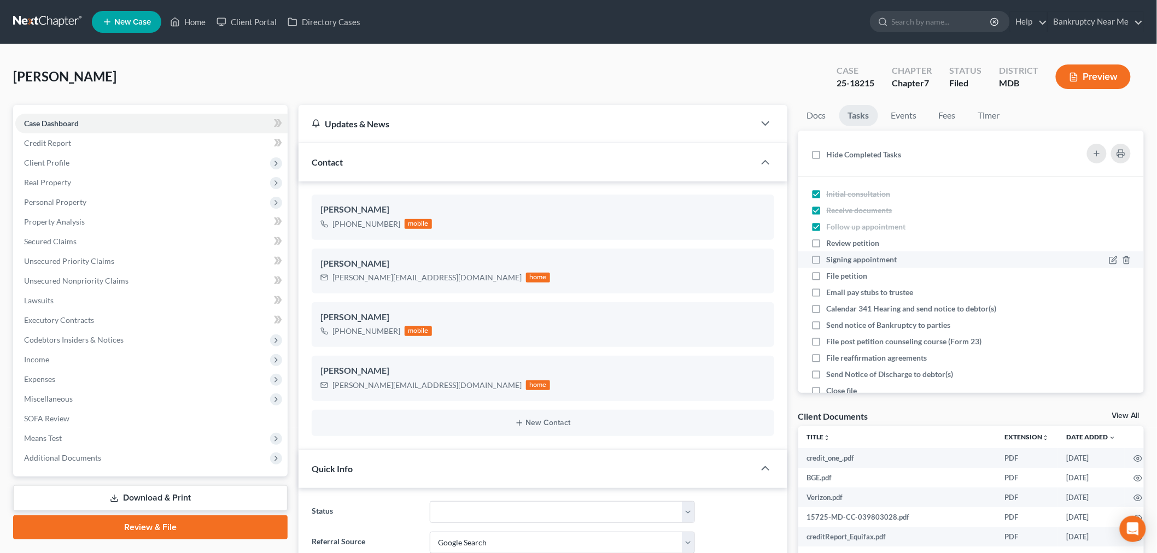
click at [857, 242] on span "Review petition" at bounding box center [853, 242] width 53 height 9
click at [838, 242] on input "Review petition" at bounding box center [834, 241] width 7 height 7
checkbox input "true"
drag, startPoint x: 861, startPoint y: 256, endPoint x: 861, endPoint y: 266, distance: 9.8
click at [861, 257] on span "Signing appointment" at bounding box center [862, 259] width 71 height 9
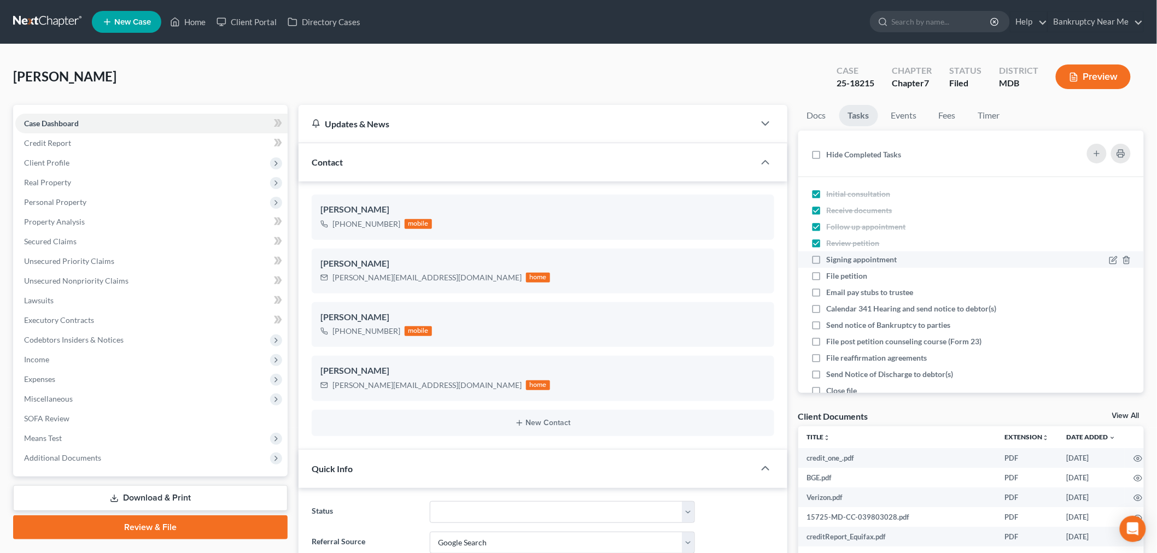
click at [838, 257] on input "Signing appointment" at bounding box center [834, 257] width 7 height 7
checkbox input "true"
drag, startPoint x: 860, startPoint y: 274, endPoint x: 875, endPoint y: 274, distance: 15.3
click at [859, 274] on span "File petition" at bounding box center [847, 275] width 41 height 9
click at [838, 274] on input "File petition" at bounding box center [834, 274] width 7 height 7
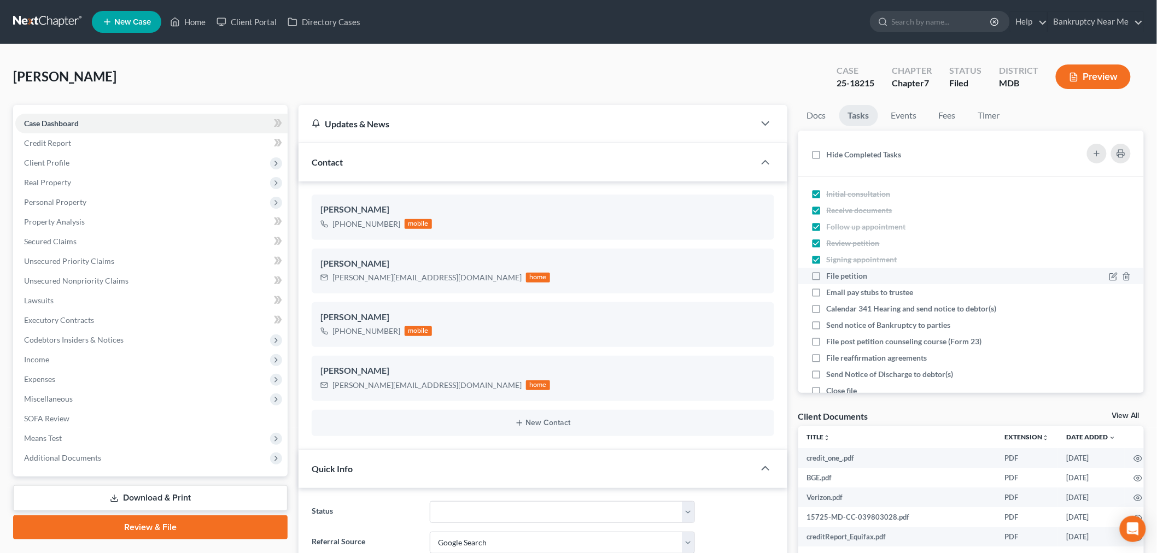
checkbox input "true"
click at [898, 116] on link "Events" at bounding box center [904, 115] width 43 height 21
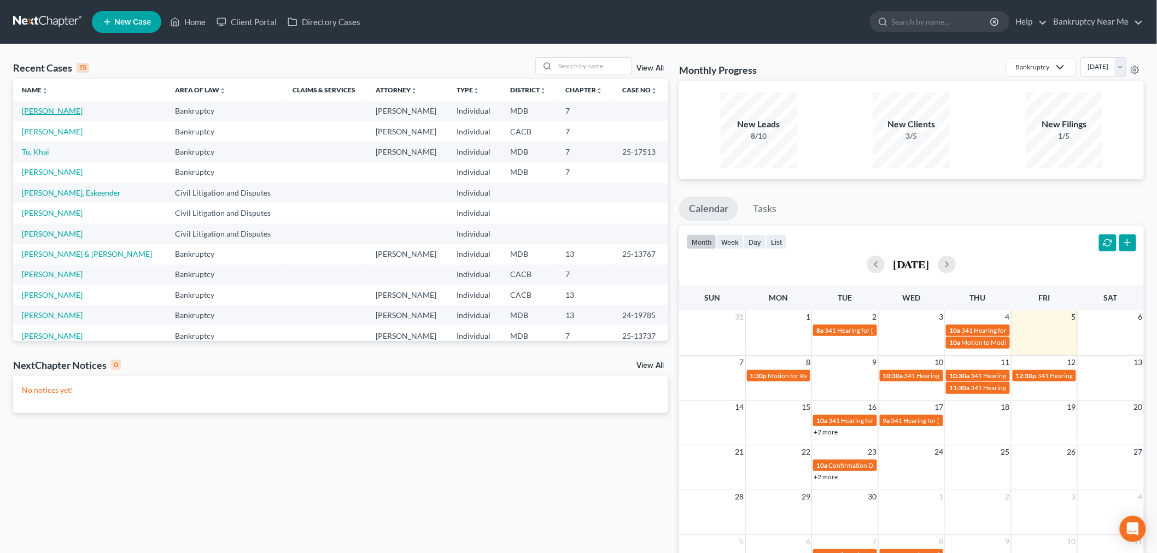
click at [48, 113] on link "[PERSON_NAME]" at bounding box center [52, 110] width 61 height 9
select select "4"
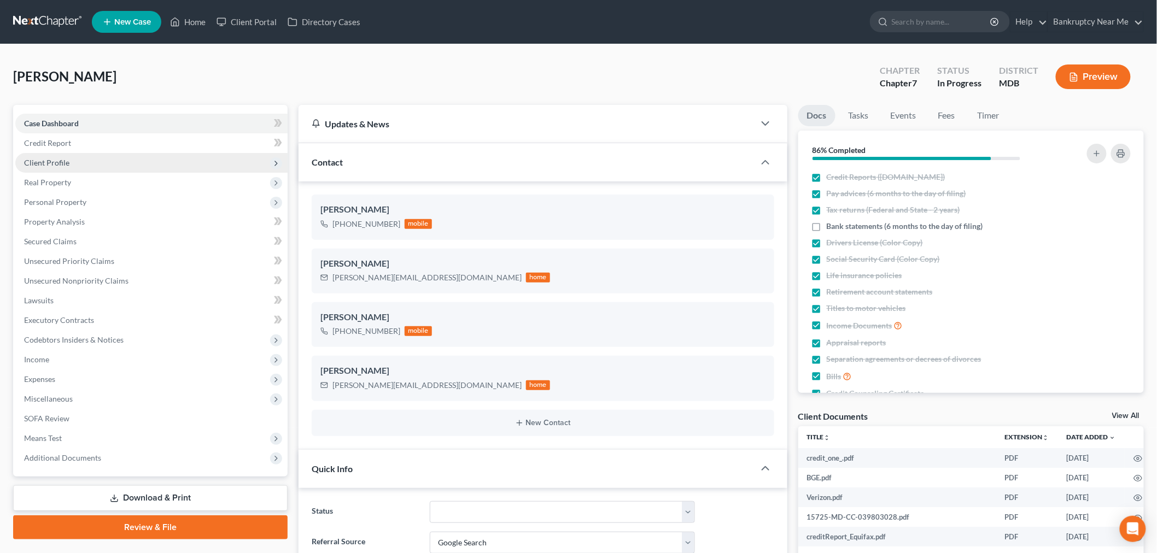
click at [62, 162] on span "Client Profile" at bounding box center [46, 162] width 45 height 9
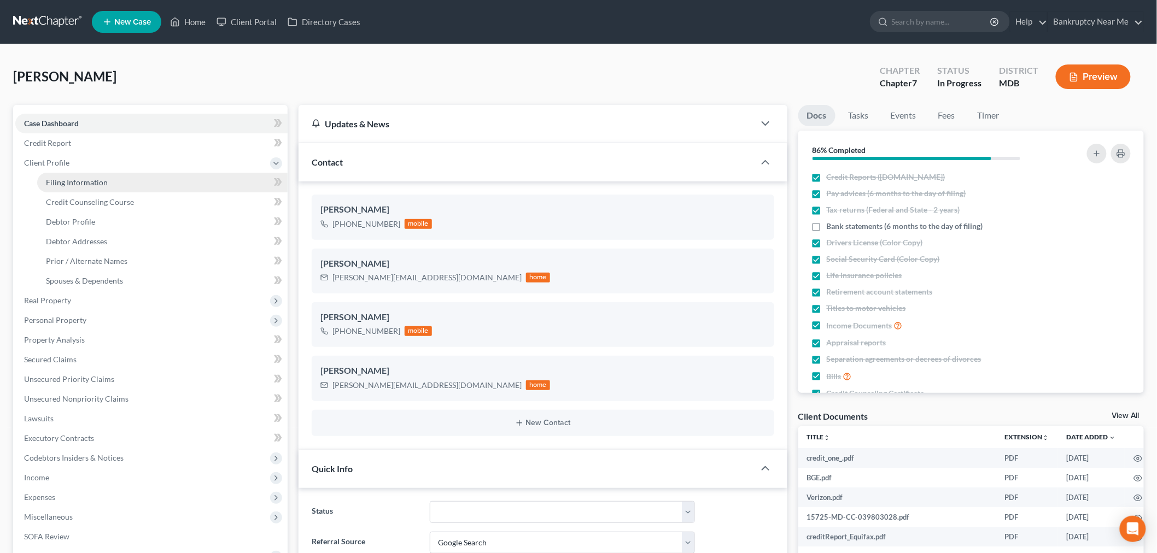
click at [84, 180] on span "Filing Information" at bounding box center [77, 182] width 62 height 9
select select "1"
select select "0"
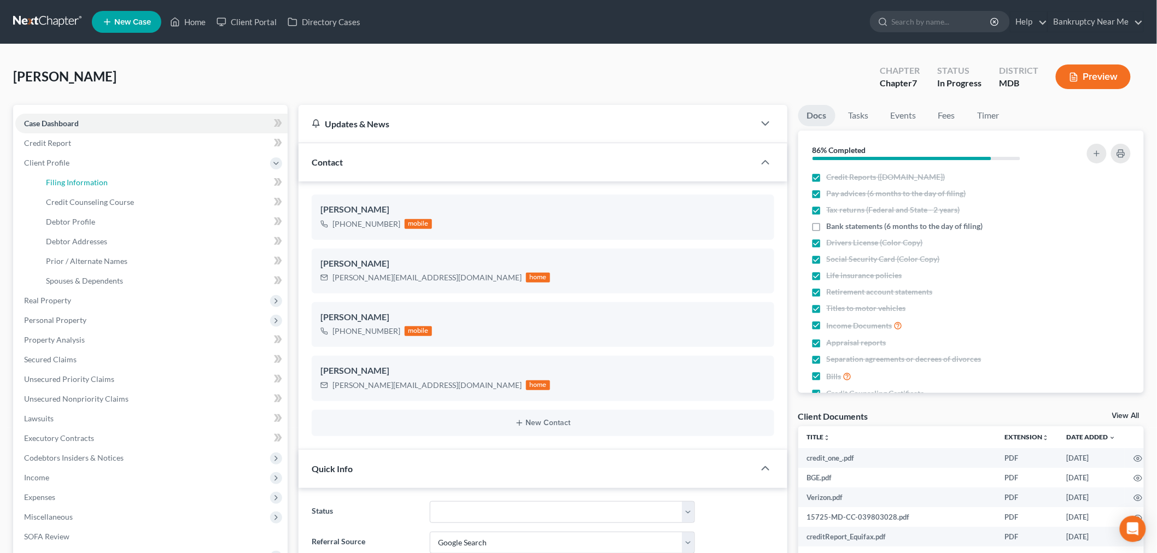
select select "21"
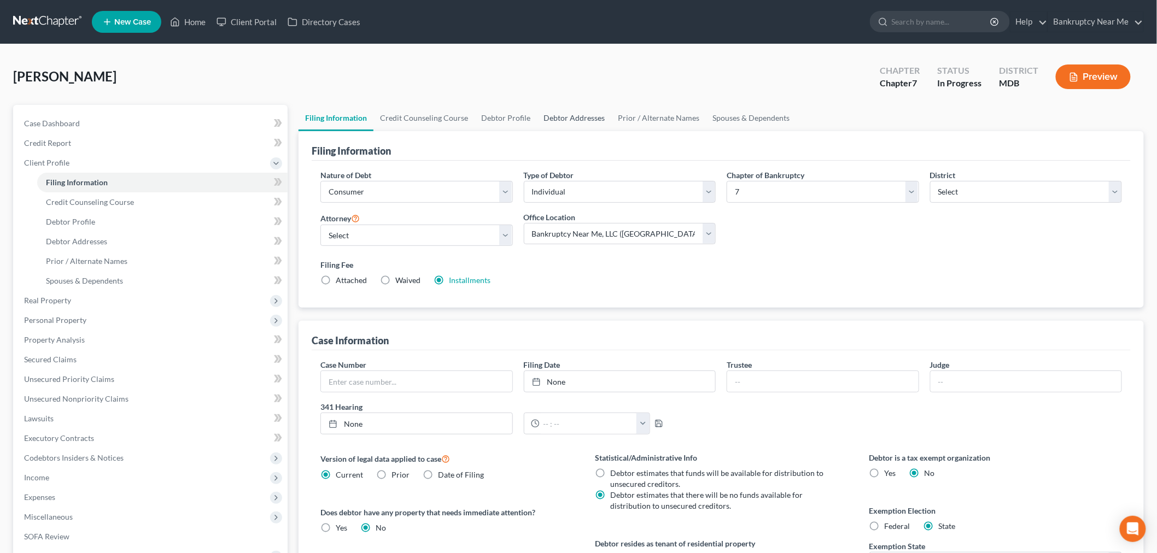
click at [592, 117] on link "Debtor Addresses" at bounding box center [574, 118] width 74 height 26
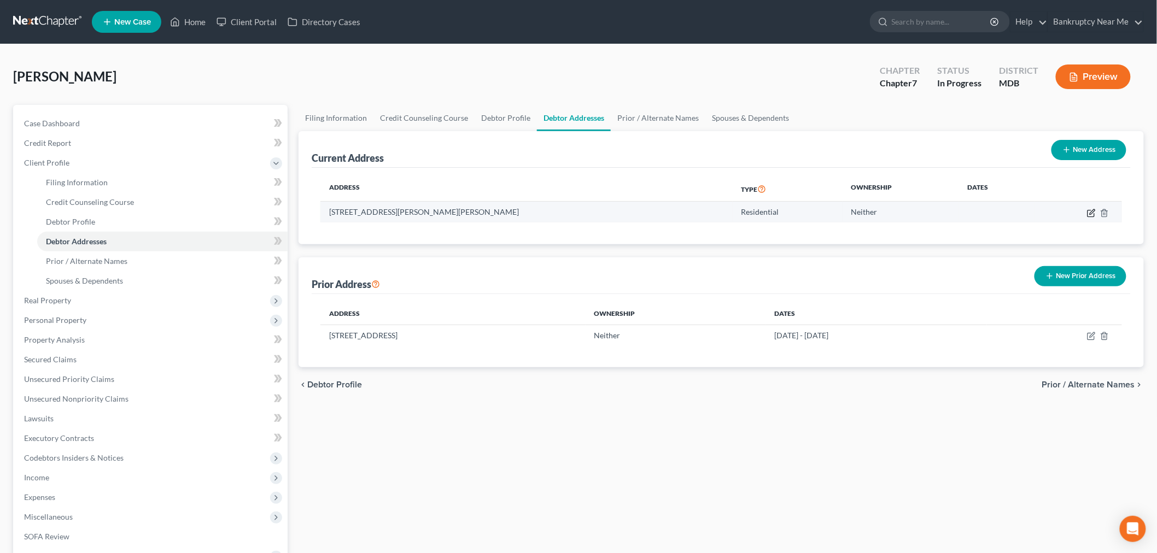
click at [1090, 212] on icon "button" at bounding box center [1091, 213] width 9 height 9
select select "21"
select select "0"
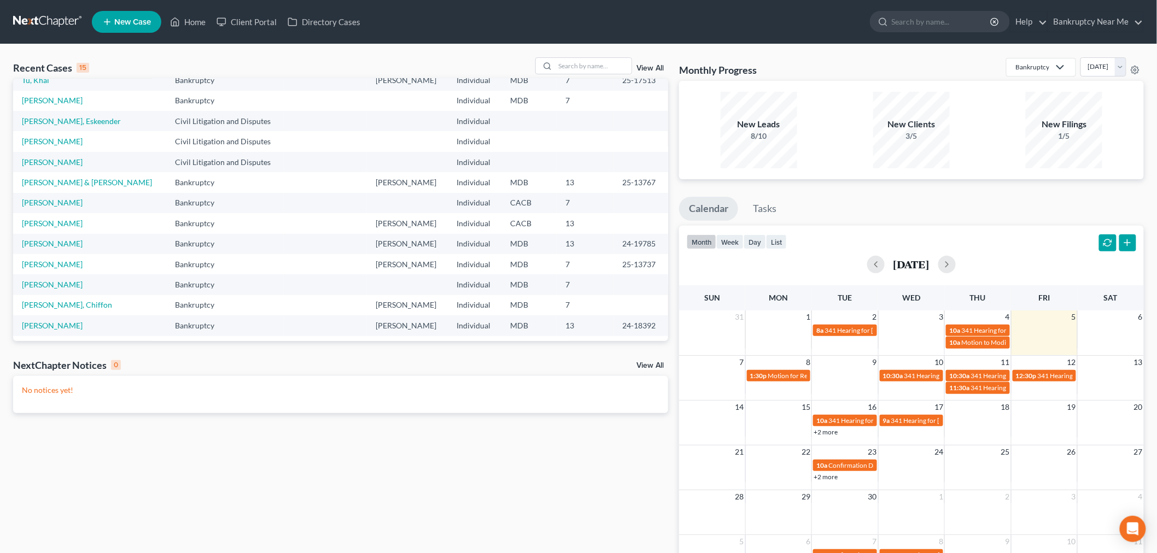
scroll to position [74, 0]
click at [594, 60] on input "search" at bounding box center [593, 66] width 77 height 16
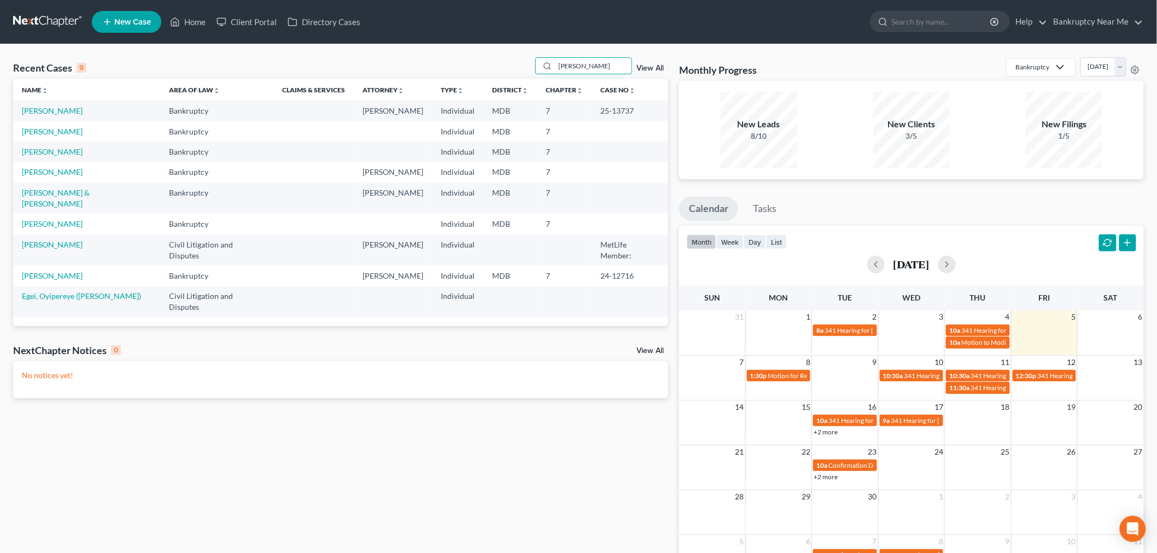
scroll to position [0, 0]
type input "mary"
click at [48, 112] on link "[PERSON_NAME]" at bounding box center [52, 110] width 61 height 9
select select "6"
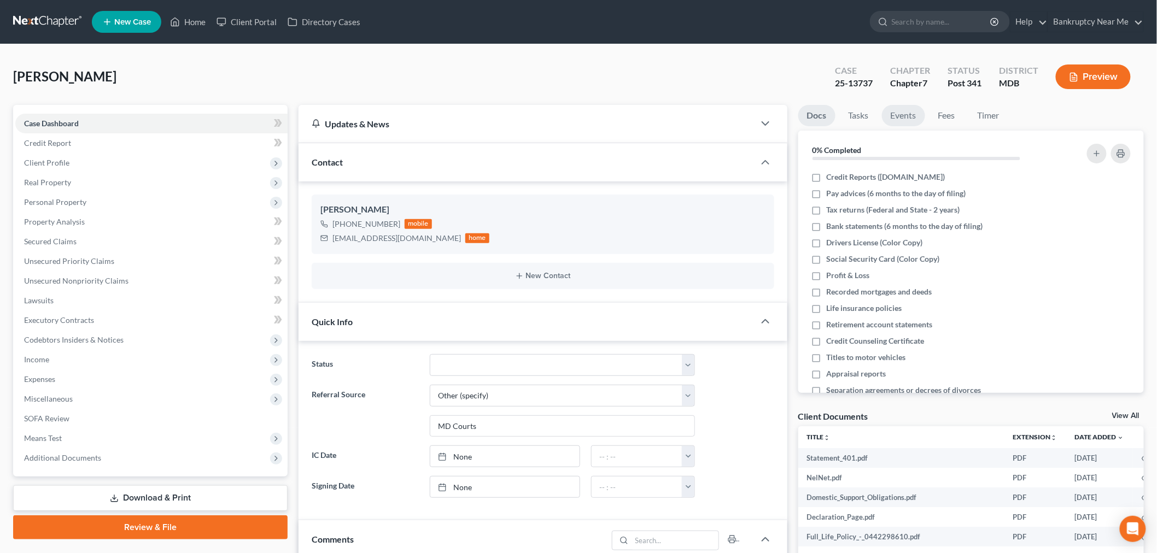
scroll to position [5320, 0]
drag, startPoint x: 909, startPoint y: 116, endPoint x: 918, endPoint y: 112, distance: 9.1
click at [910, 116] on link "Events" at bounding box center [903, 115] width 43 height 21
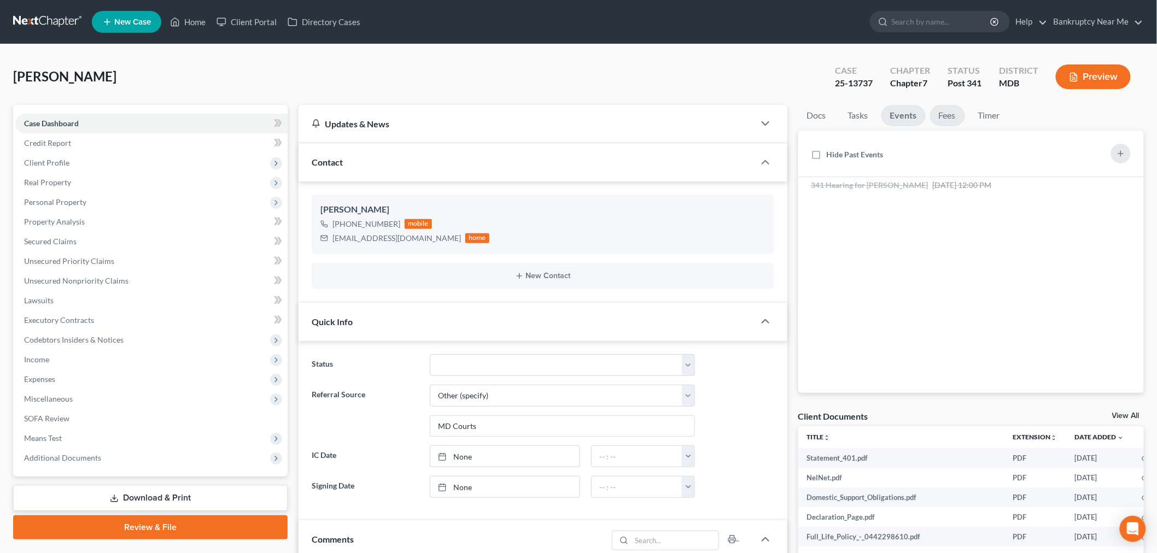
click at [942, 111] on link "Fees" at bounding box center [947, 115] width 35 height 21
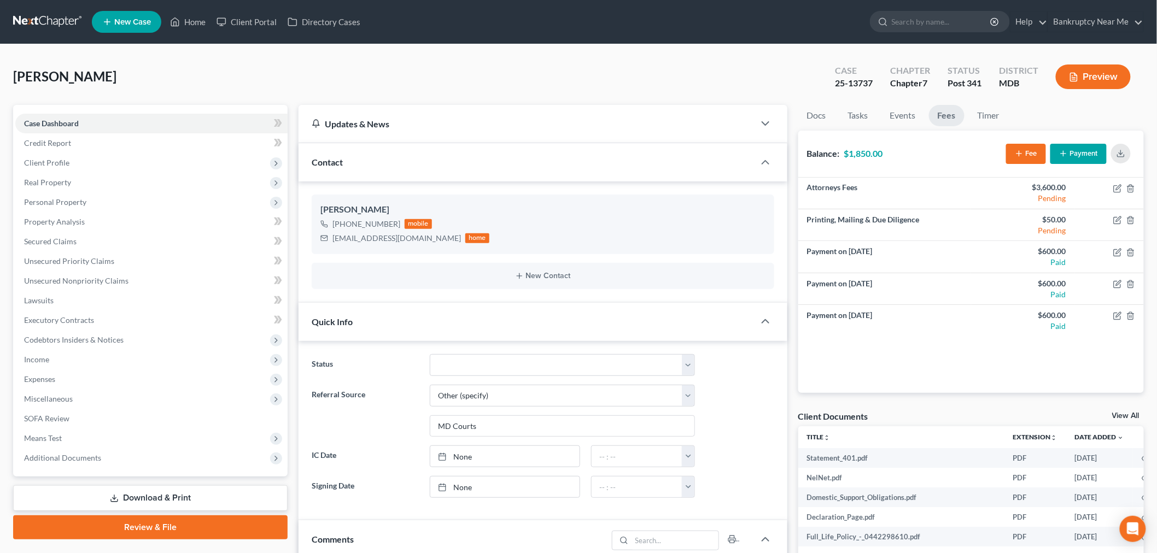
click at [1091, 155] on button "Payment" at bounding box center [1078, 154] width 56 height 20
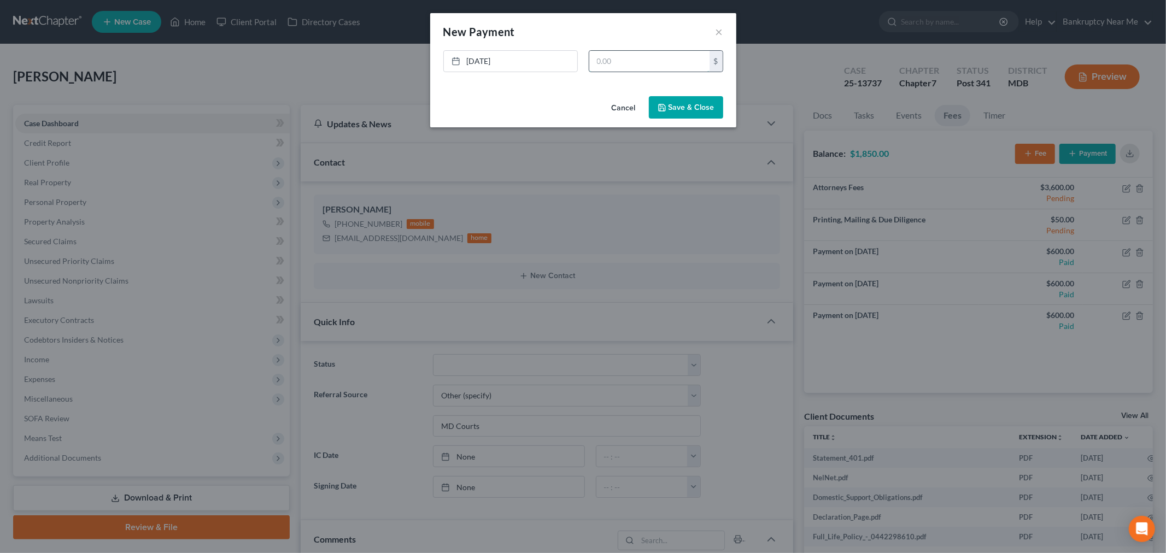
click at [619, 65] on input "text" at bounding box center [649, 61] width 120 height 21
type input "600"
click at [694, 105] on button "Save & Close" at bounding box center [686, 107] width 74 height 23
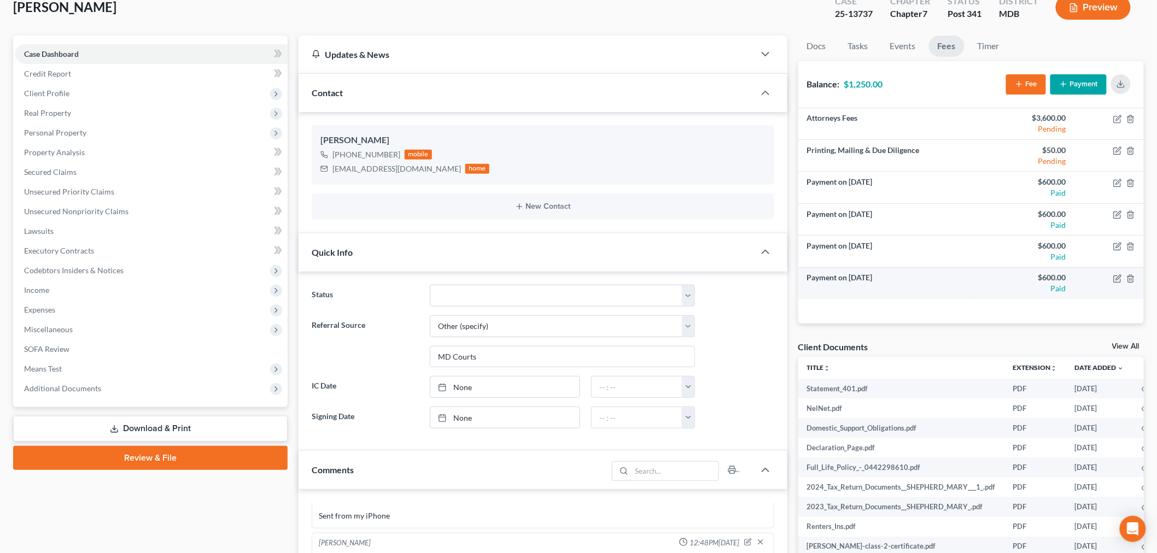
scroll to position [0, 0]
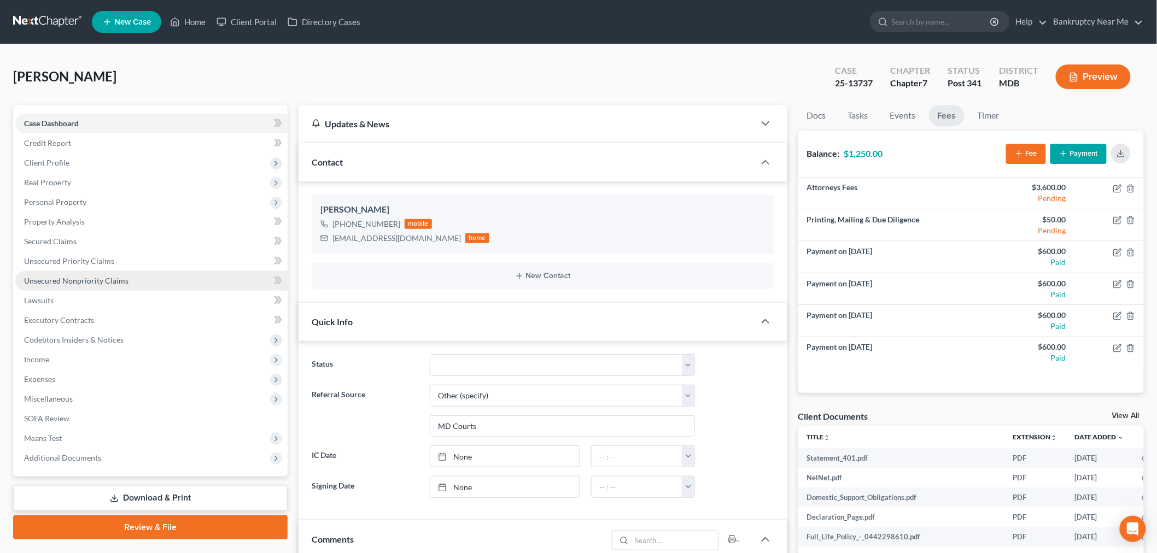
click at [143, 280] on link "Unsecured Nonpriority Claims" at bounding box center [151, 281] width 272 height 20
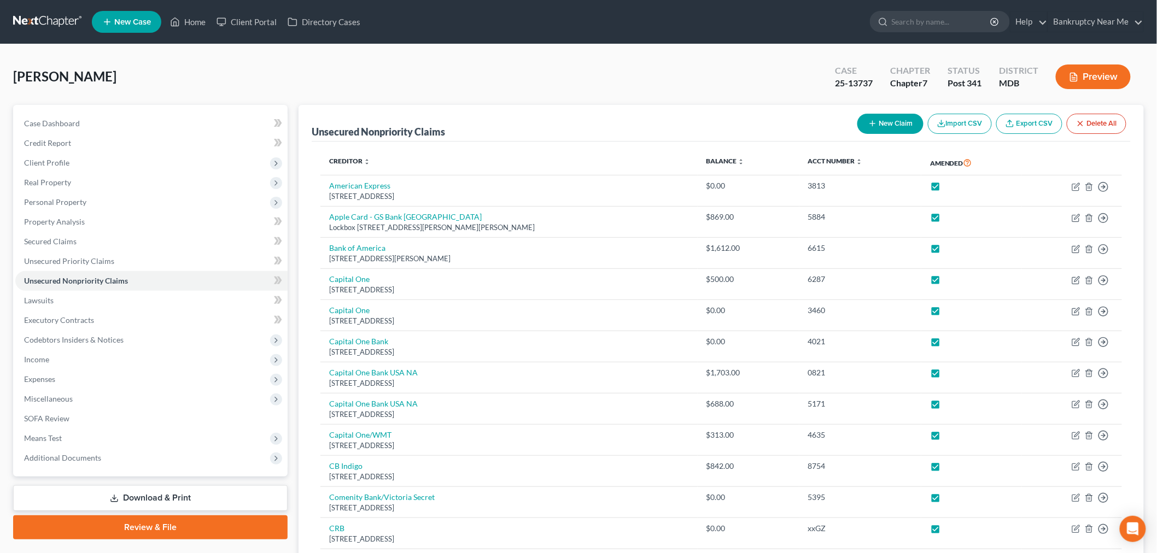
click at [1085, 77] on button "Preview" at bounding box center [1093, 77] width 75 height 25
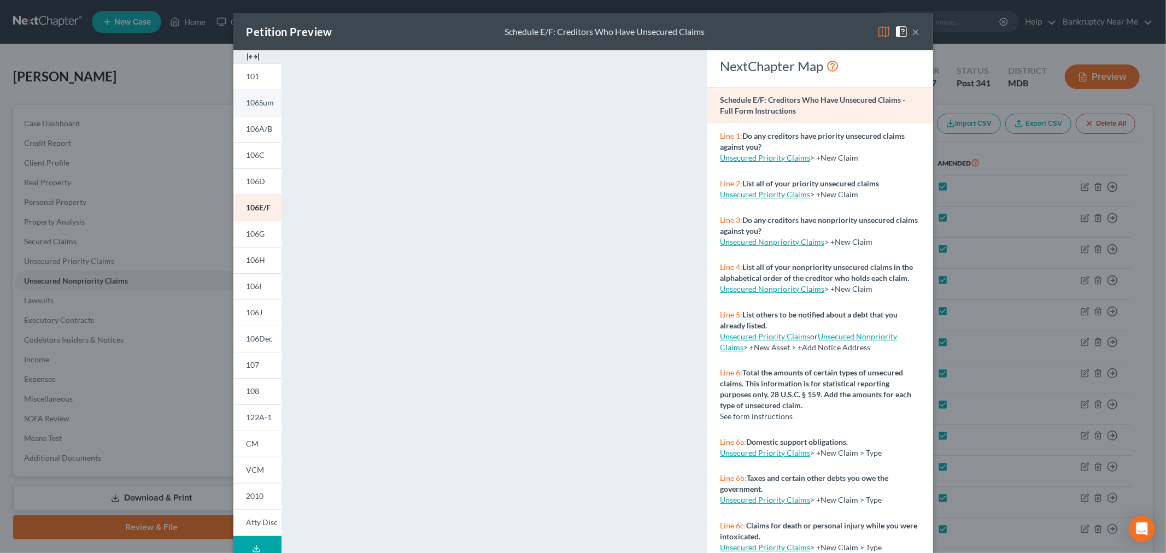
click at [257, 98] on span "106Sum" at bounding box center [261, 102] width 28 height 9
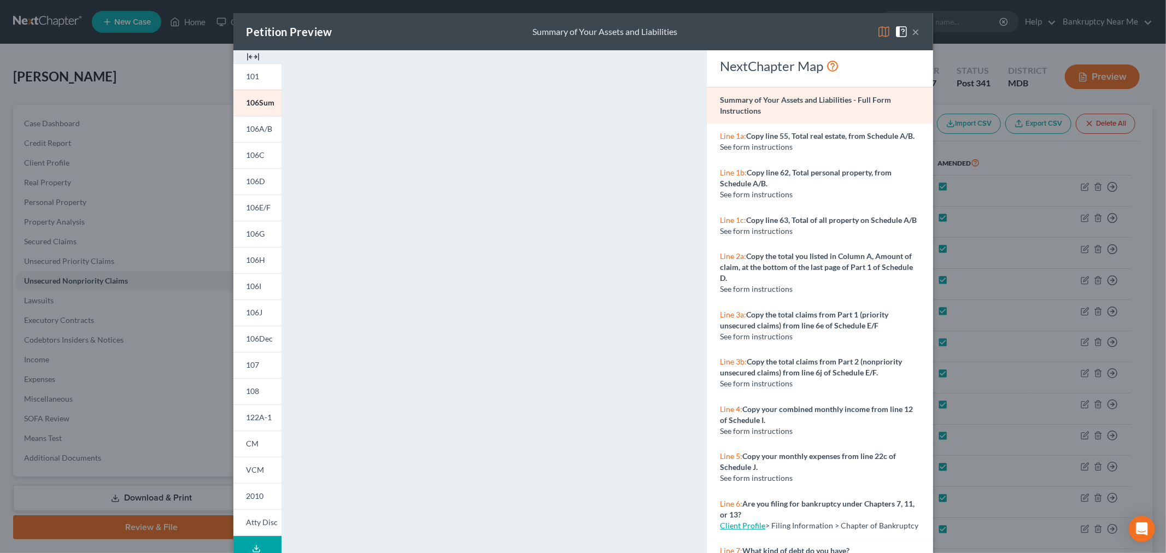
click at [913, 32] on button "×" at bounding box center [917, 31] width 8 height 13
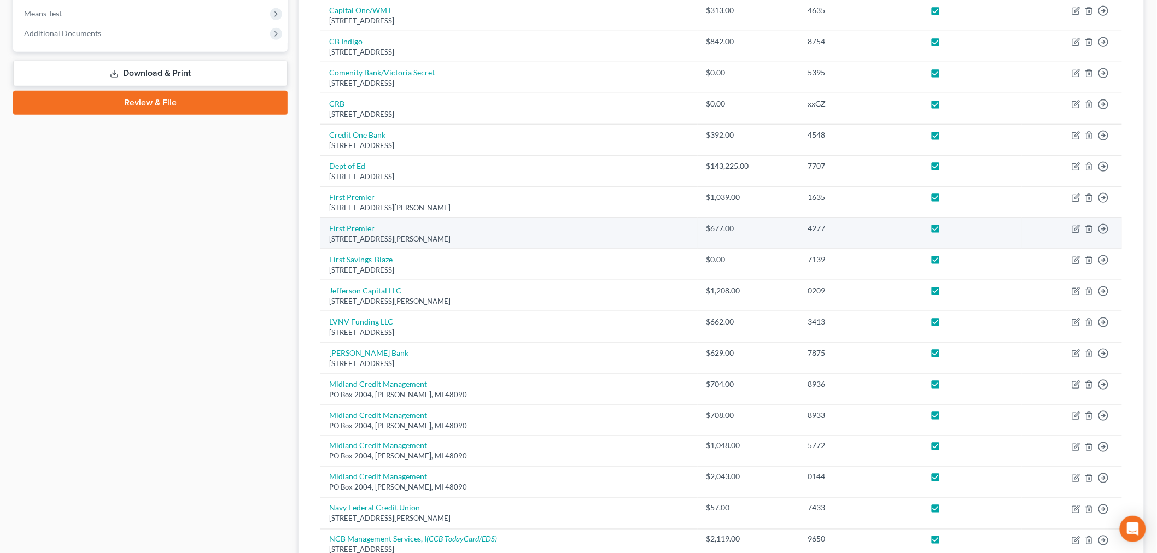
scroll to position [676, 0]
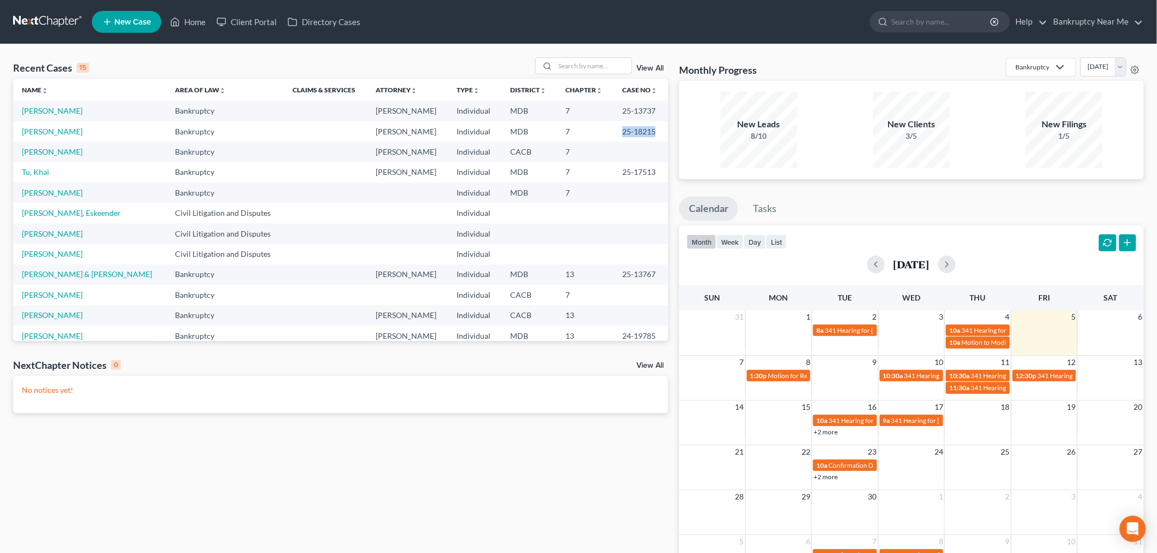
drag, startPoint x: 638, startPoint y: 130, endPoint x: 604, endPoint y: 130, distance: 34.5
click at [614, 130] on td "25-18215" at bounding box center [641, 131] width 55 height 20
copy td "25-18215"
